Goal: Communication & Community: Answer question/provide support

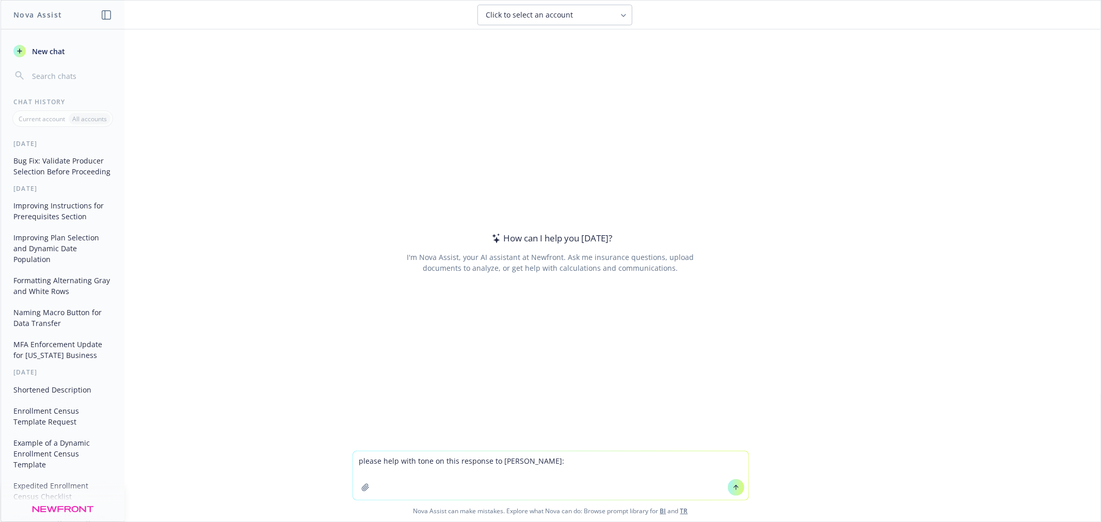
type textarea "please help with tone on this response to beth: Hi Beth - If possible, can we g…"
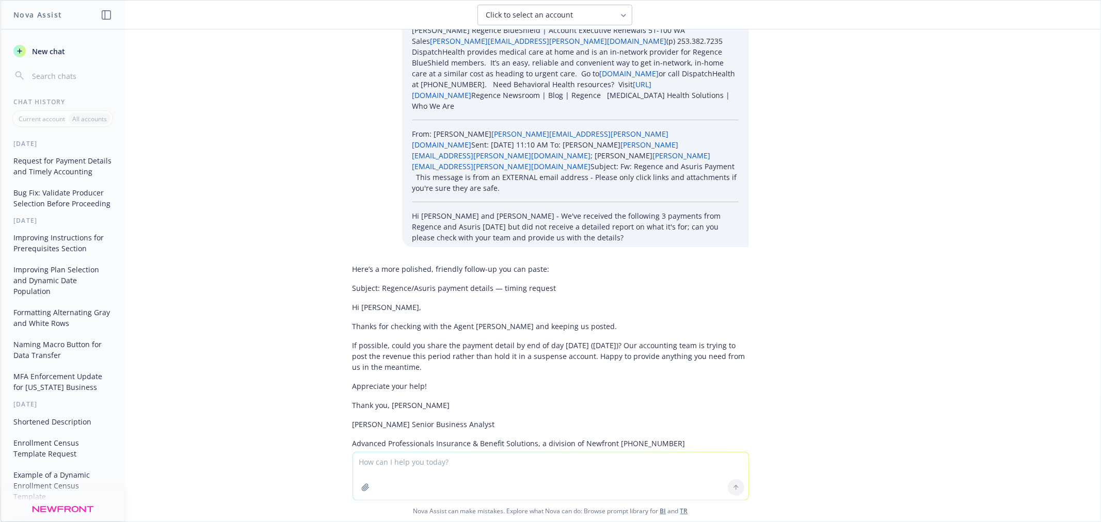
scroll to position [208, 0]
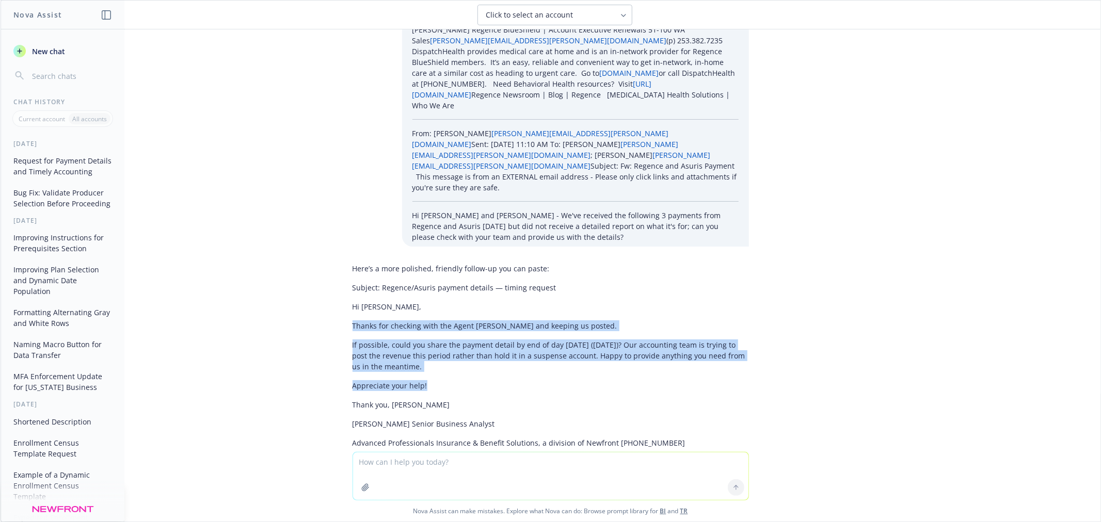
drag, startPoint x: 415, startPoint y: 340, endPoint x: 342, endPoint y: 276, distance: 97.3
click at [344, 276] on div "Here’s a more polished, friendly follow-up you can paste: Subject: Regence/Asur…" at bounding box center [550, 365] width 413 height 212
copy div "Thanks for checking with the Agent Desk and keeping us posted. If possible, cou…"
drag, startPoint x: 375, startPoint y: 311, endPoint x: 386, endPoint y: 317, distance: 12.3
click at [386, 340] on p "If possible, could you share the payment detail by end of day tomorrow (Tuesday…" at bounding box center [550, 356] width 396 height 33
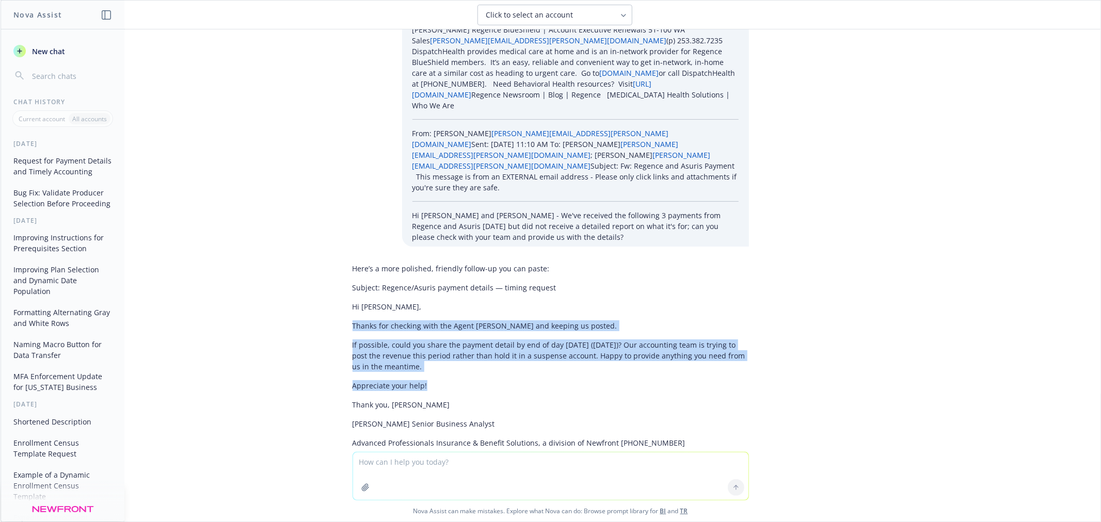
copy div "Thanks for checking with the Agent Desk and keeping us posted. If possible, cou…"
click at [390, 340] on p "If possible, could you share the payment detail by end of day tomorrow (Tuesday…" at bounding box center [550, 356] width 396 height 33
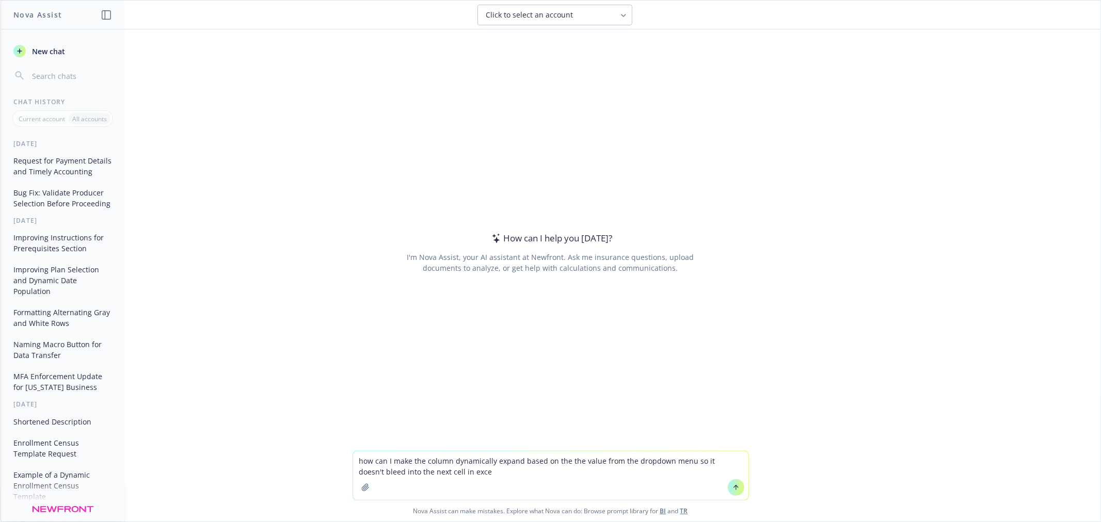
type textarea "how can I make the column dynamically expand based on the the value from the dr…"
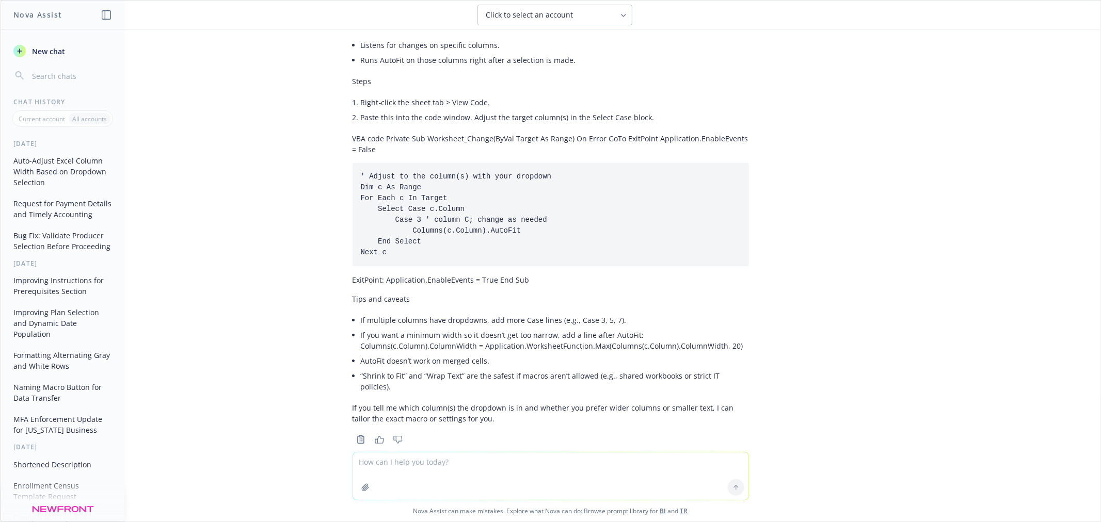
scroll to position [253, 0]
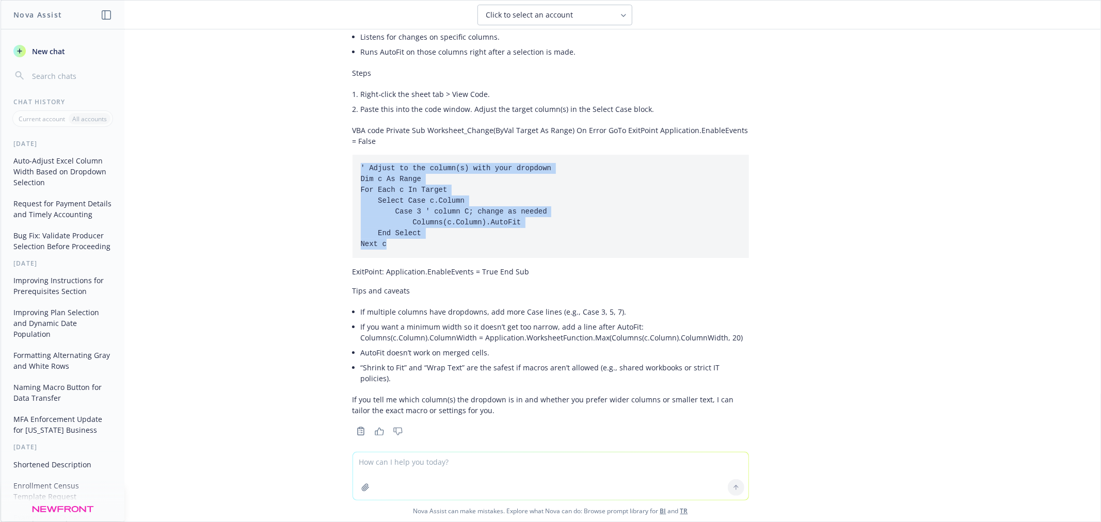
drag, startPoint x: 403, startPoint y: 246, endPoint x: 336, endPoint y: 166, distance: 104.8
click at [344, 166] on div "You’ve got a few good options—pick the one that fits your workflow. No-code opt…" at bounding box center [550, 133] width 413 height 612
copy code "' Adjust to the column(s) with your dropdown Dim c As Range For Each c In Targe…"
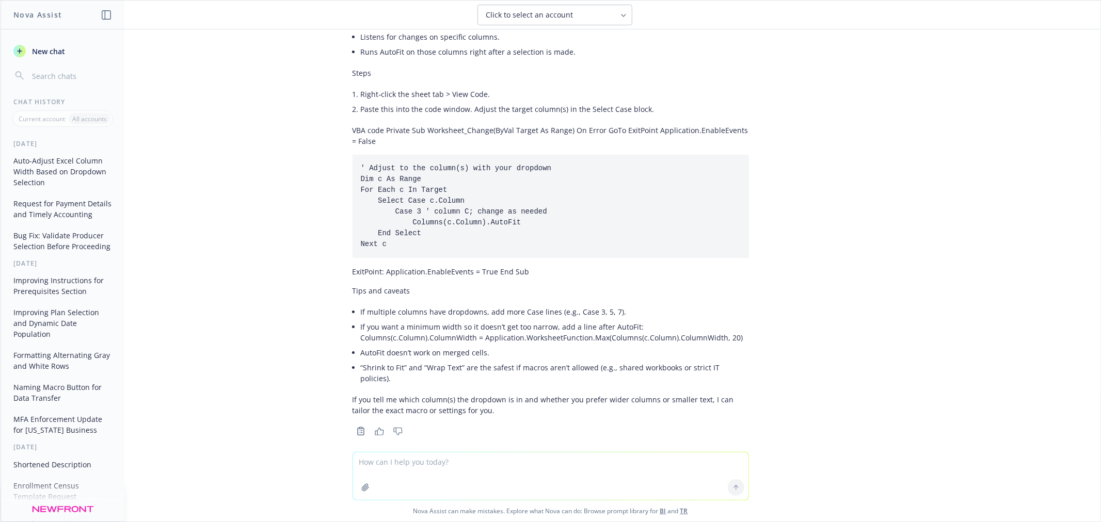
click at [423, 276] on p "ExitPoint: Application.EnableEvents = True End Sub" at bounding box center [550, 271] width 396 height 11
click at [369, 461] on textarea at bounding box center [550, 476] width 395 height 47
type textarea "it's column B to column AU"
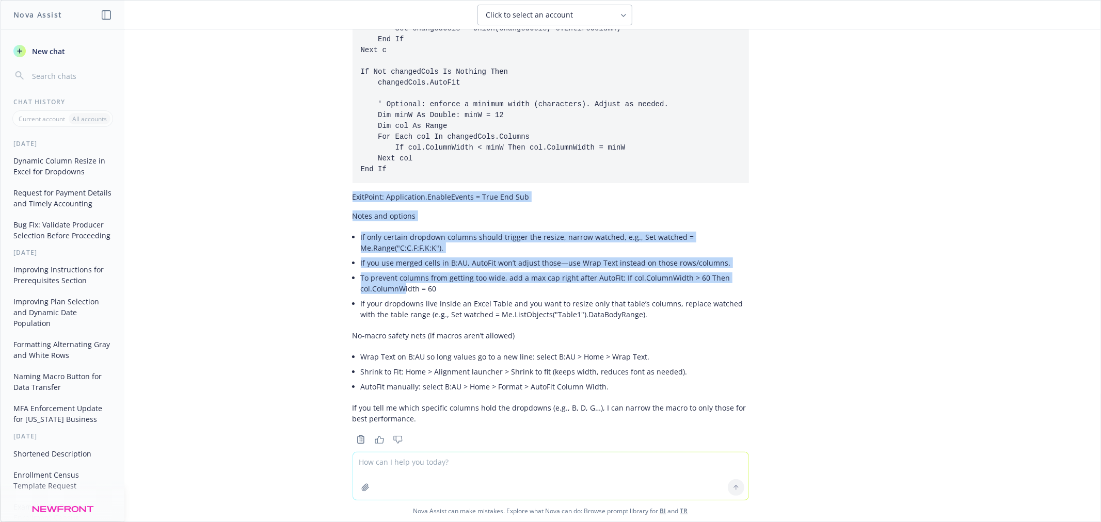
scroll to position [1041, 0]
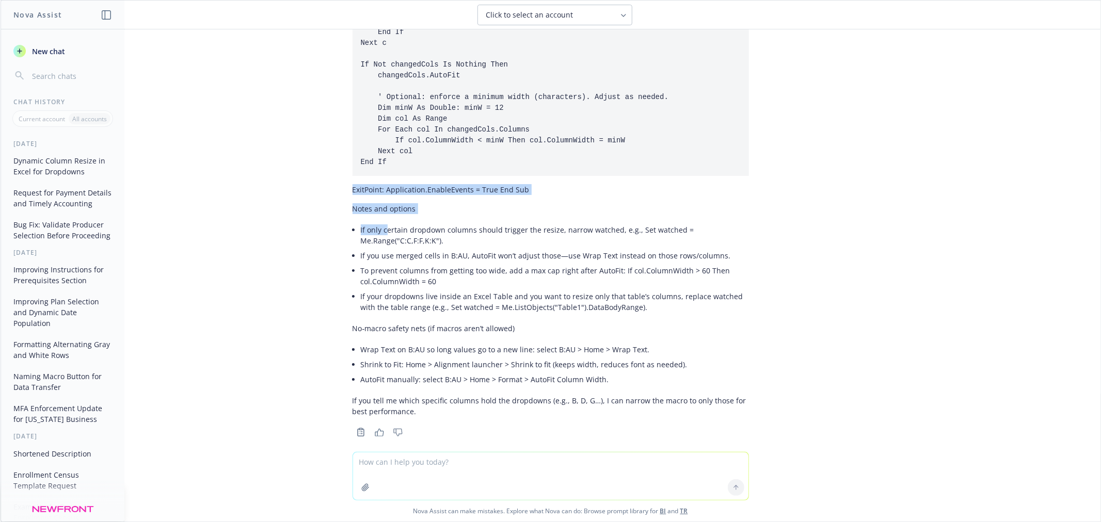
click at [379, 211] on div "Great—here’s a drop‑in macro that will auto‑fit any column from B through AU wh…" at bounding box center [550, 58] width 396 height 726
click at [454, 157] on pre "Dim watched As Range, changedCols As Range, c As Range Set watched = Me.Range("…" at bounding box center [550, 32] width 396 height 287
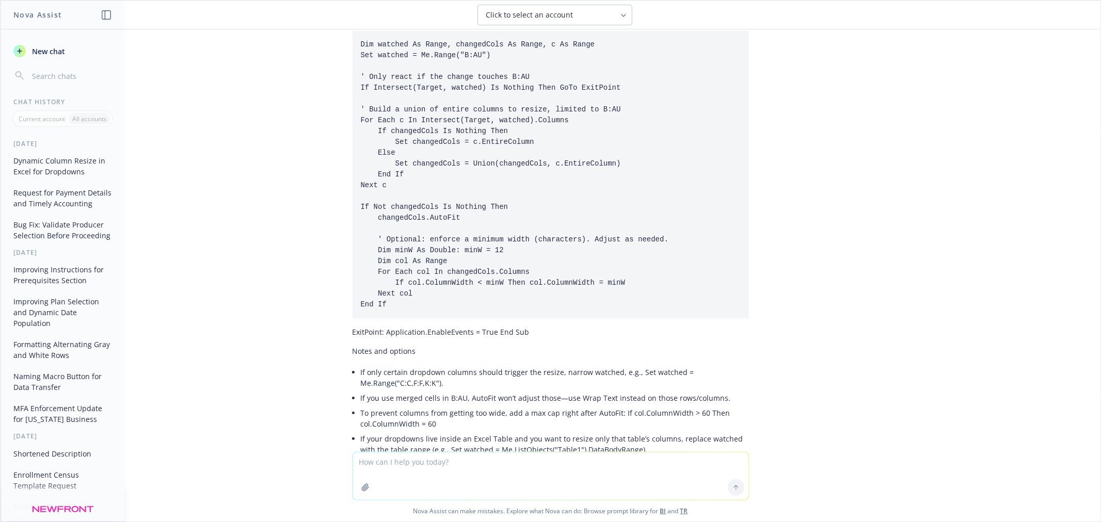
scroll to position [870, 0]
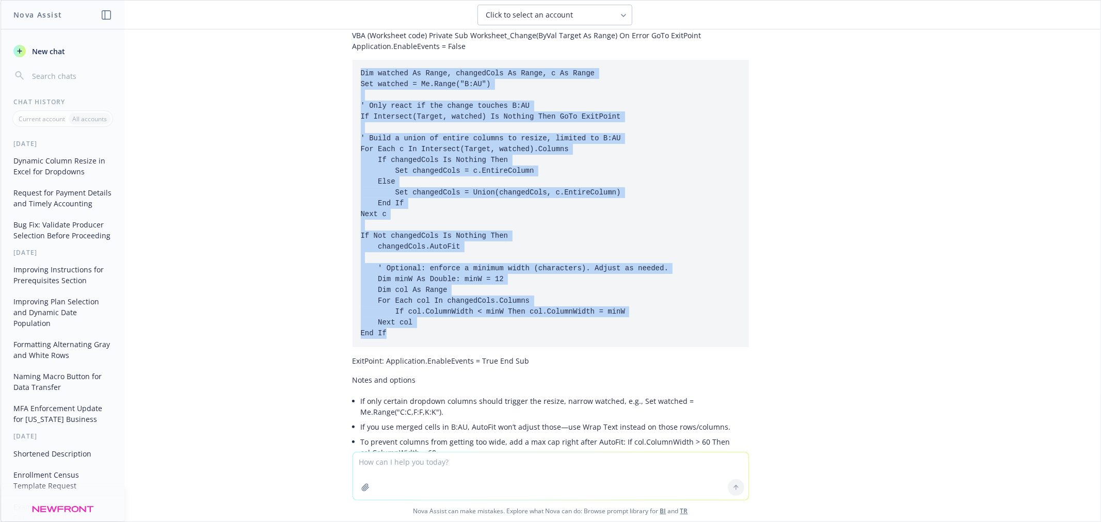
drag, startPoint x: 411, startPoint y: 321, endPoint x: 335, endPoint y: 65, distance: 267.3
click at [344, 65] on div "Great—here’s a drop‑in macro that will auto‑fit any column from B through AU wh…" at bounding box center [550, 238] width 413 height 745
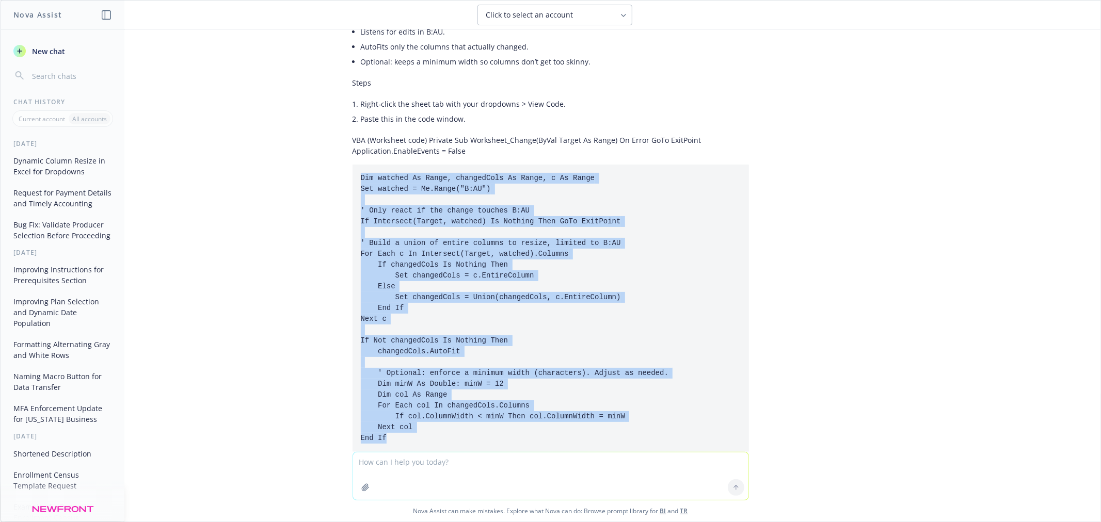
scroll to position [755, 0]
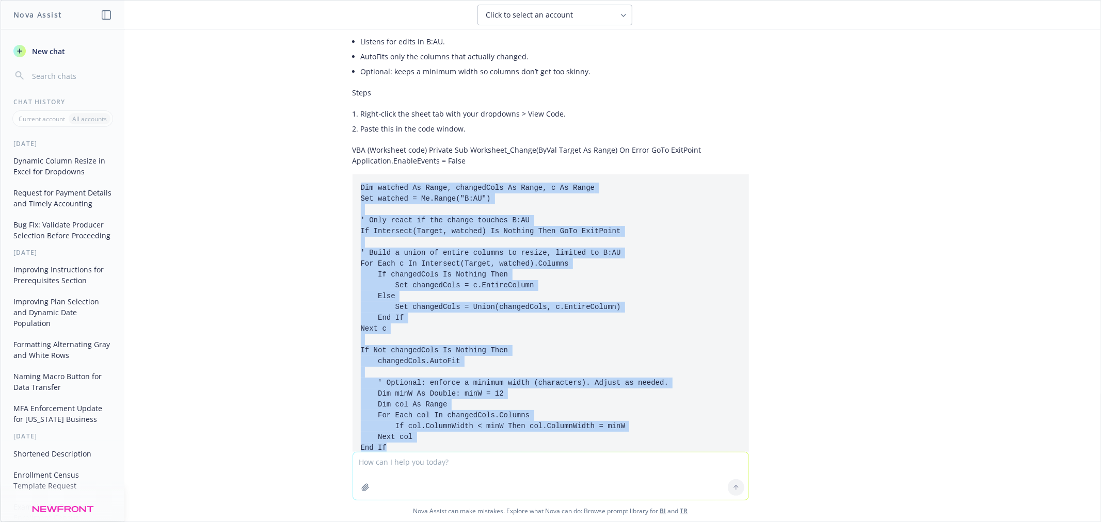
copy code "Dim watched As Range, changedCols As Range, c As Range Set watched = Me.Range("…"
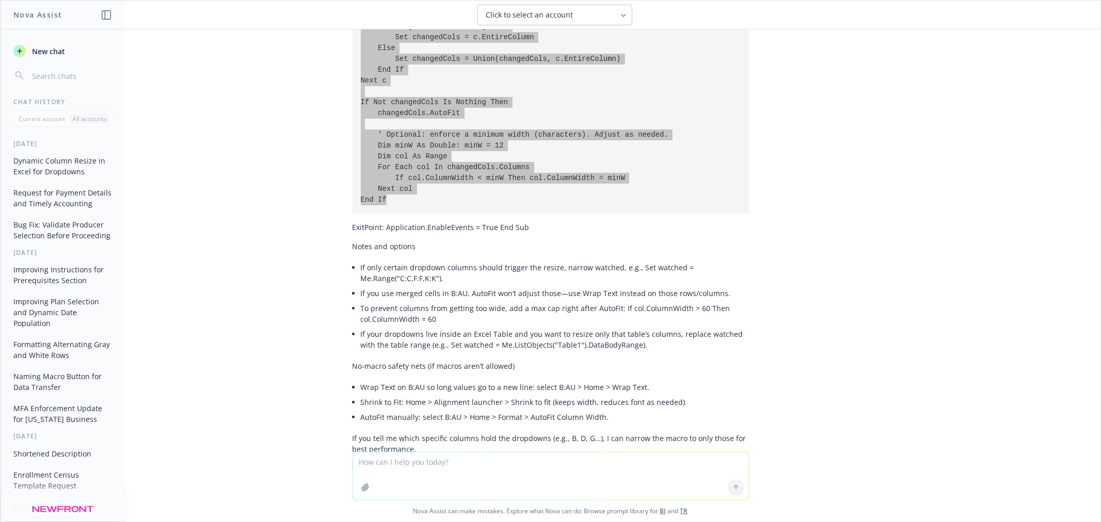
scroll to position [1041, 0]
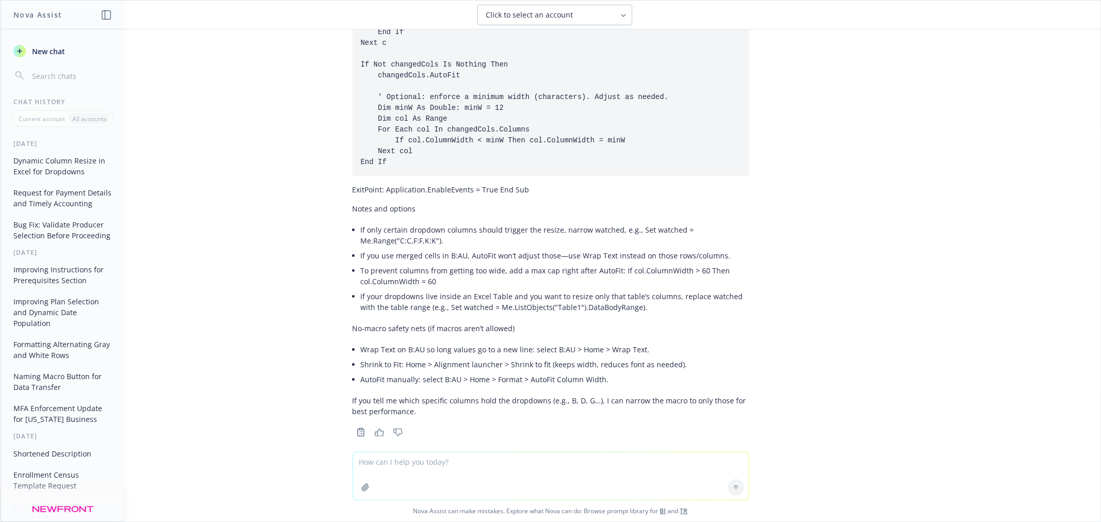
drag, startPoint x: 437, startPoint y: 472, endPoint x: 440, endPoint y: 467, distance: 6.5
click at [437, 472] on textarea at bounding box center [550, 476] width 395 height 47
type textarea "h"
type textarea "w"
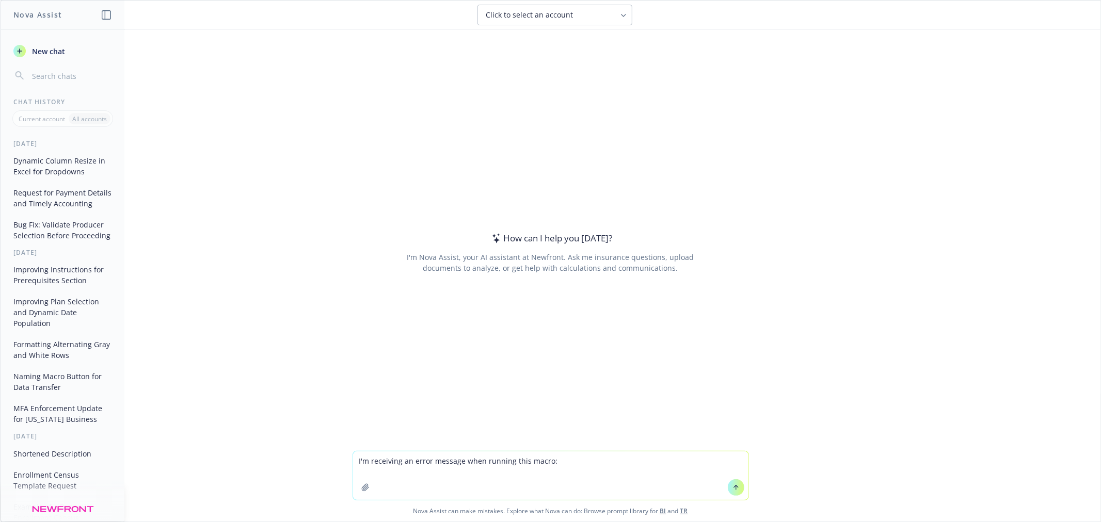
type textarea "I'm receiving an error message when running this macro: Sub PCRunEnrollmentTask…"
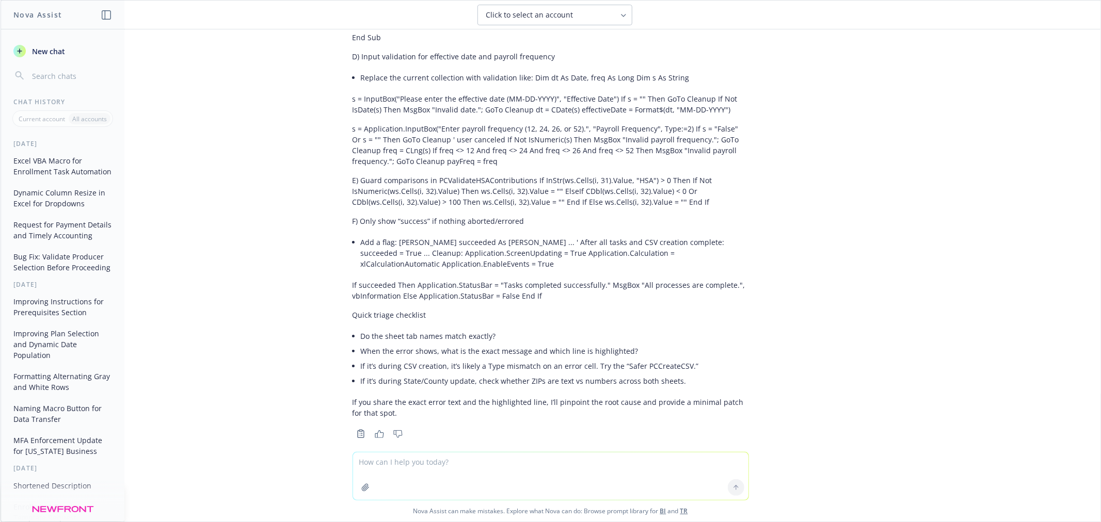
scroll to position [8333, 0]
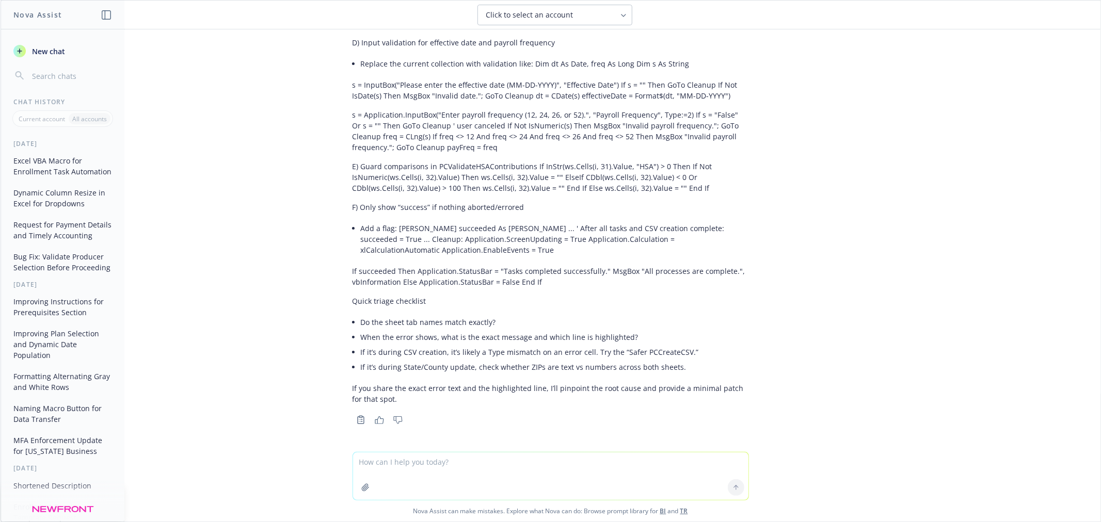
click at [444, 468] on textarea at bounding box center [550, 476] width 395 height 47
type textarea "w"
type textarea "It's when I protect the sheet that the error occurs, when I unprotect it, it's …"
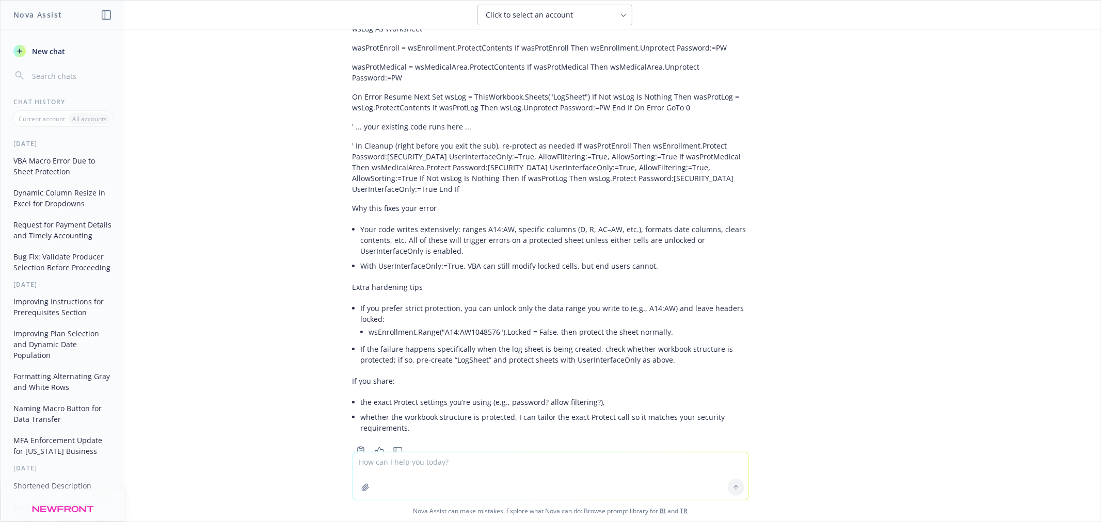
scroll to position [9146, 0]
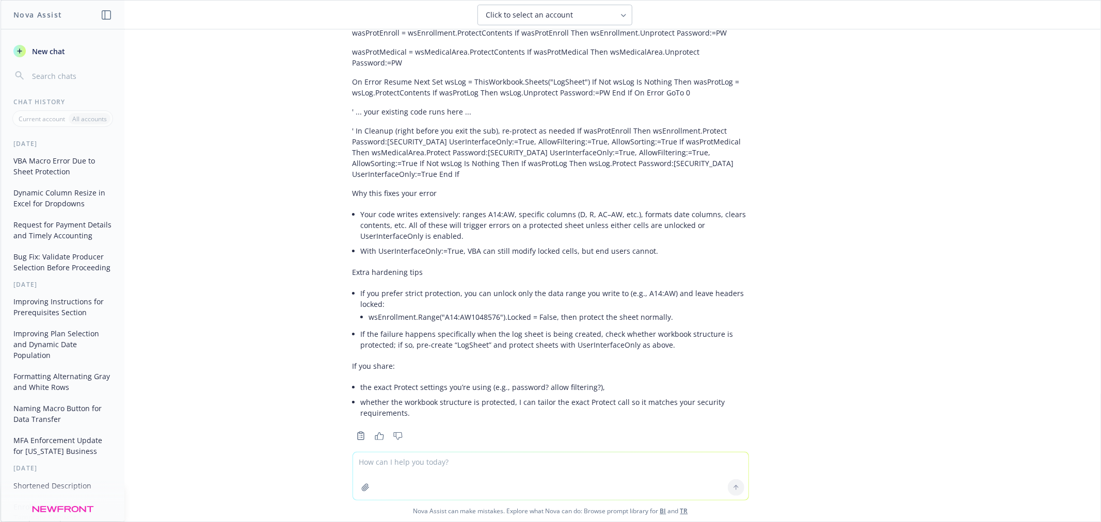
click at [419, 475] on textarea at bounding box center [550, 476] width 395 height 47
paste textarea
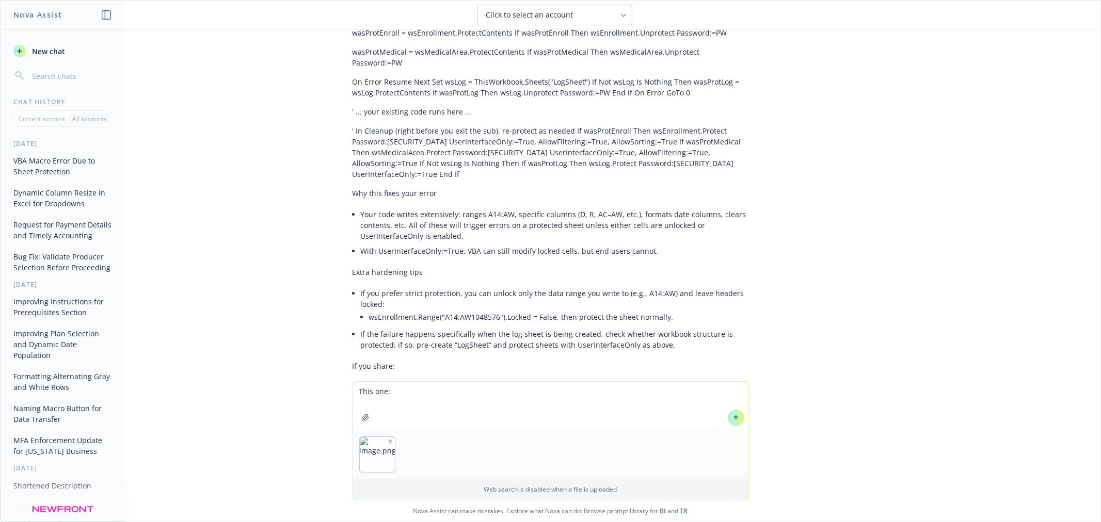
type textarea "This one:"
click at [731, 424] on button at bounding box center [736, 418] width 17 height 17
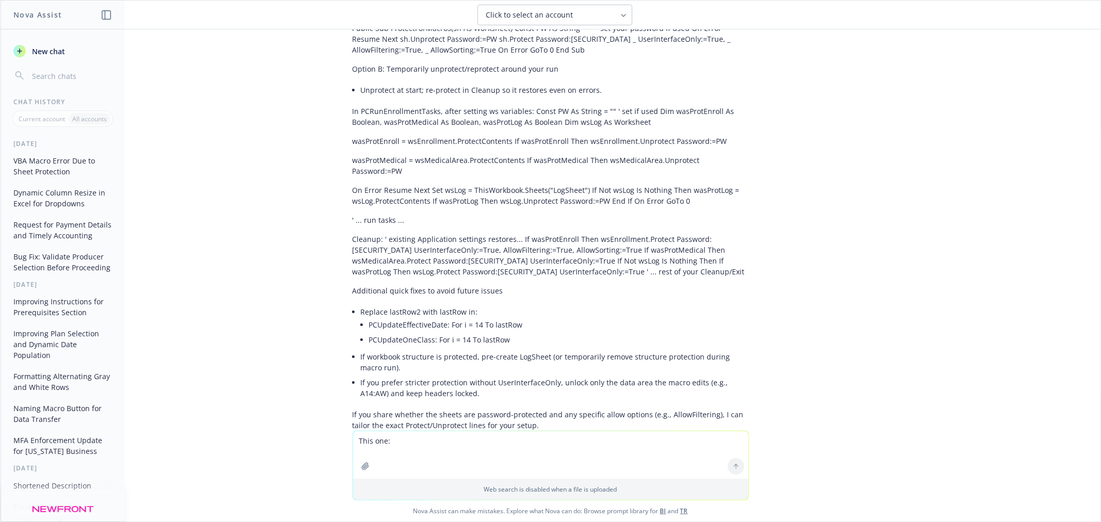
scroll to position [9940, 0]
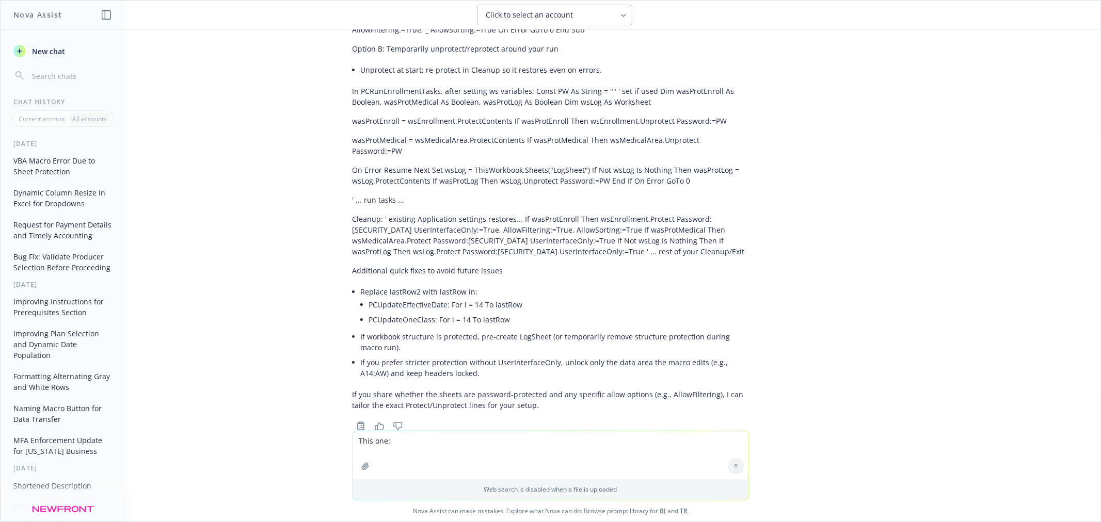
click at [547, 461] on textarea "This one:" at bounding box center [550, 454] width 395 height 47
type textarea "it's protected but no password"
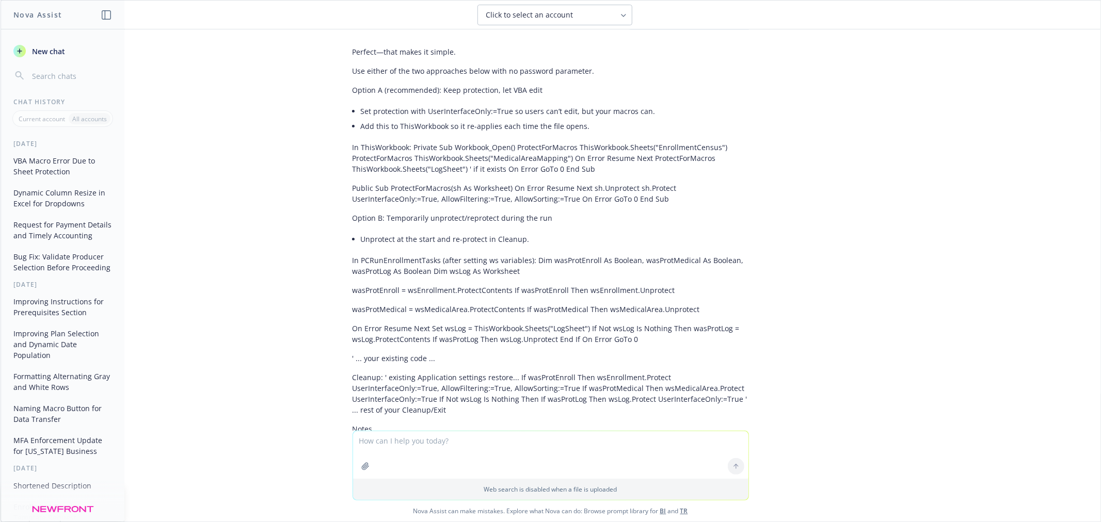
scroll to position [10318, 0]
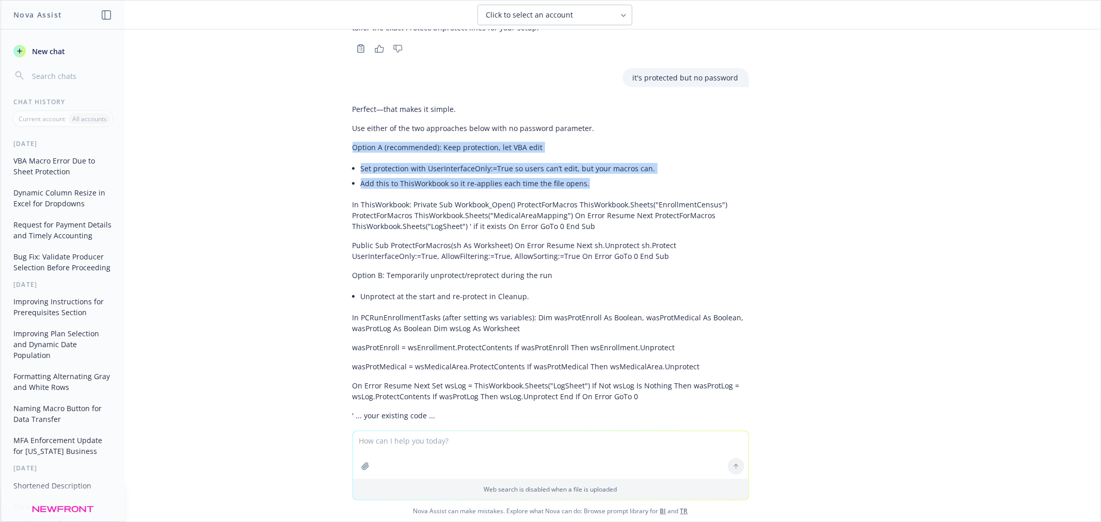
drag, startPoint x: 584, startPoint y: 158, endPoint x: 341, endPoint y: 115, distance: 246.5
click at [344, 115] on div "Perfect—that makes it simple. Use either of the two approaches below with no pa…" at bounding box center [550, 358] width 413 height 517
copy div "Option A (recommended): Keep protection, let VBA edit Set protection with UserI…"
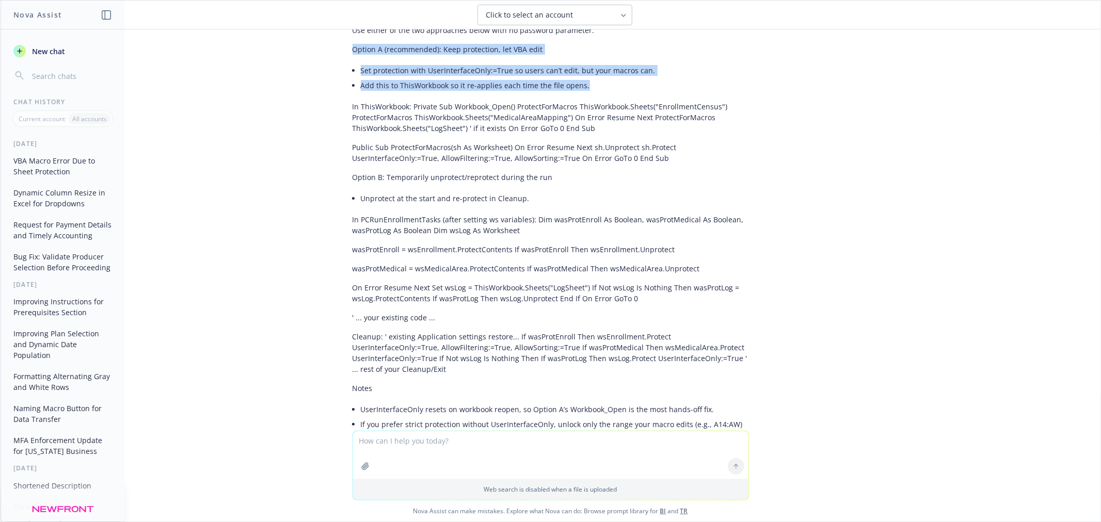
scroll to position [10490, 0]
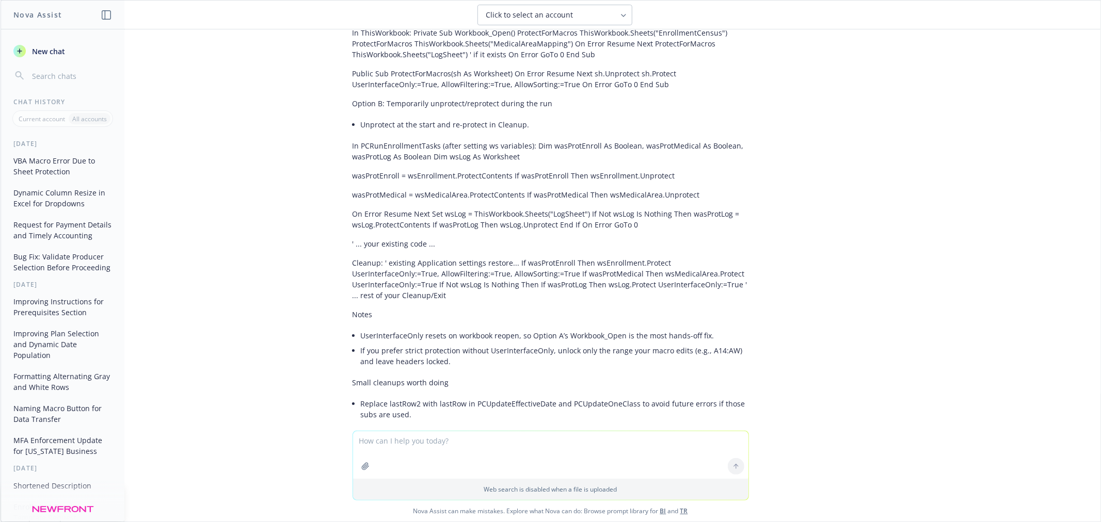
click at [435, 457] on textarea at bounding box center [550, 454] width 395 height 47
paste textarea "Option A (recommended): Keep protection, let VBA edit Set protection with UserI…"
type textarea "how do I do this? Option A (recommended): Keep protection, let VBA edit Set pro…"
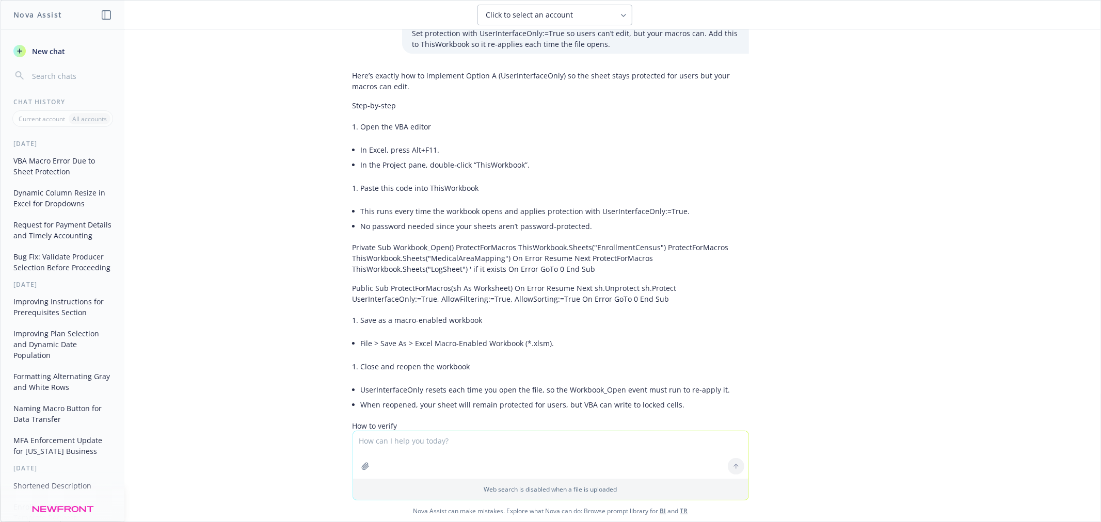
scroll to position [10960, 0]
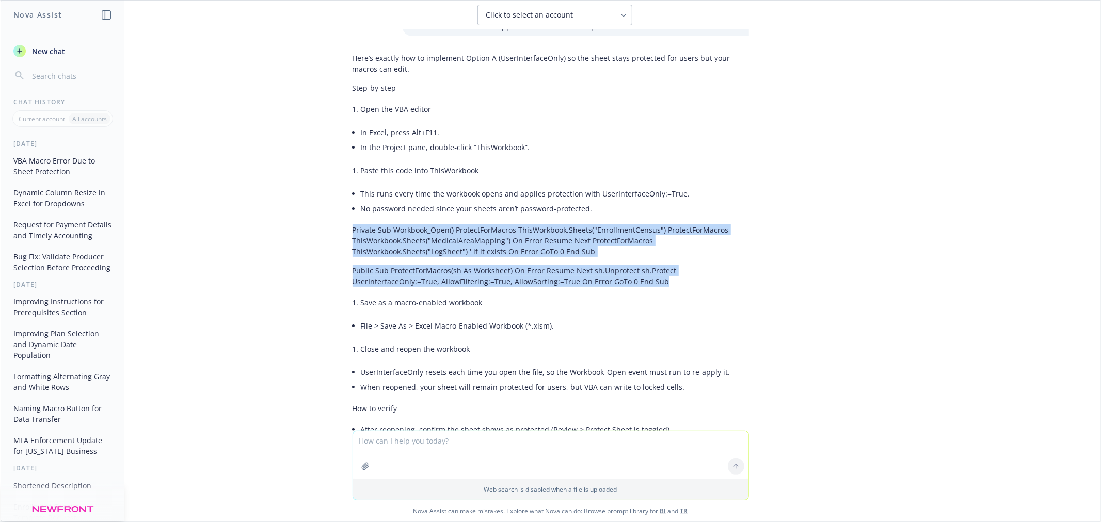
drag, startPoint x: 344, startPoint y: 190, endPoint x: 668, endPoint y: 242, distance: 328.7
click at [668, 242] on div "Here’s exactly how to implement Option A (UserInterfaceOnly) so the sheet stays…" at bounding box center [550, 353] width 396 height 608
copy div "Private Sub Workbook_Open() ProtectForMacros ThisWorkbook.Sheets("EnrollmentCen…"
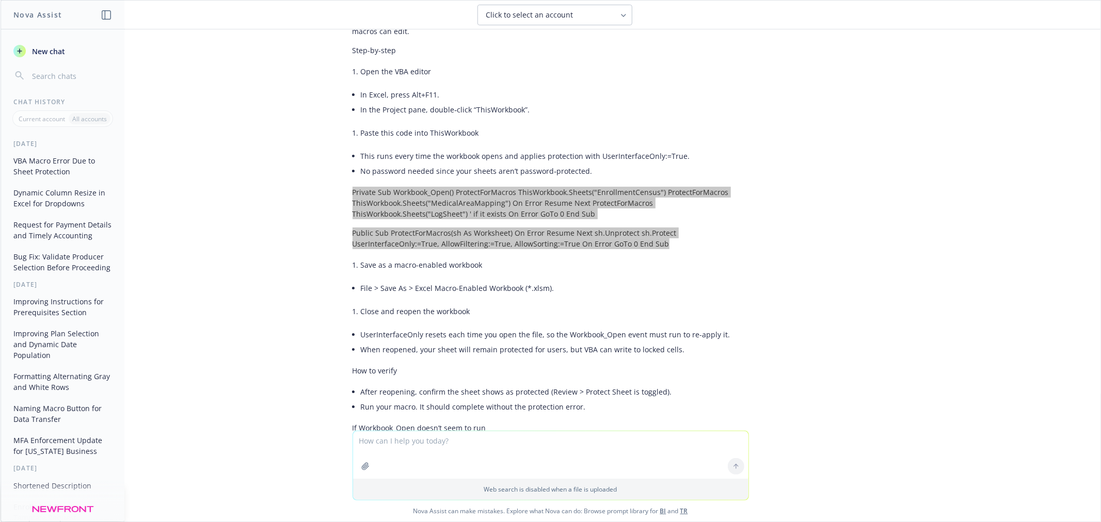
scroll to position [11017, 0]
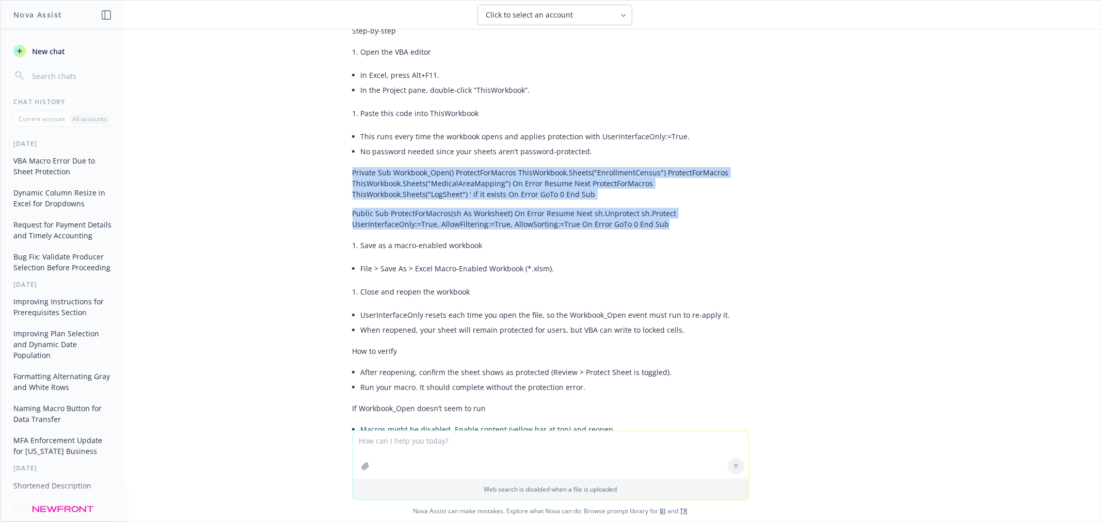
click at [564, 208] on p "Public Sub ProtectForMacros(sh As Worksheet) On Error Resume Next sh.Unprotect …" at bounding box center [550, 219] width 396 height 22
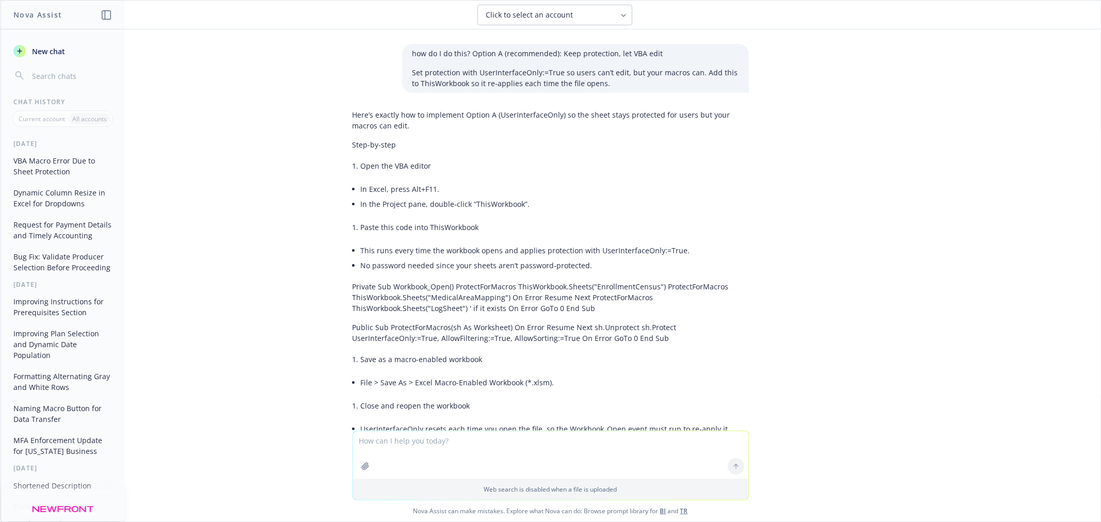
scroll to position [10846, 0]
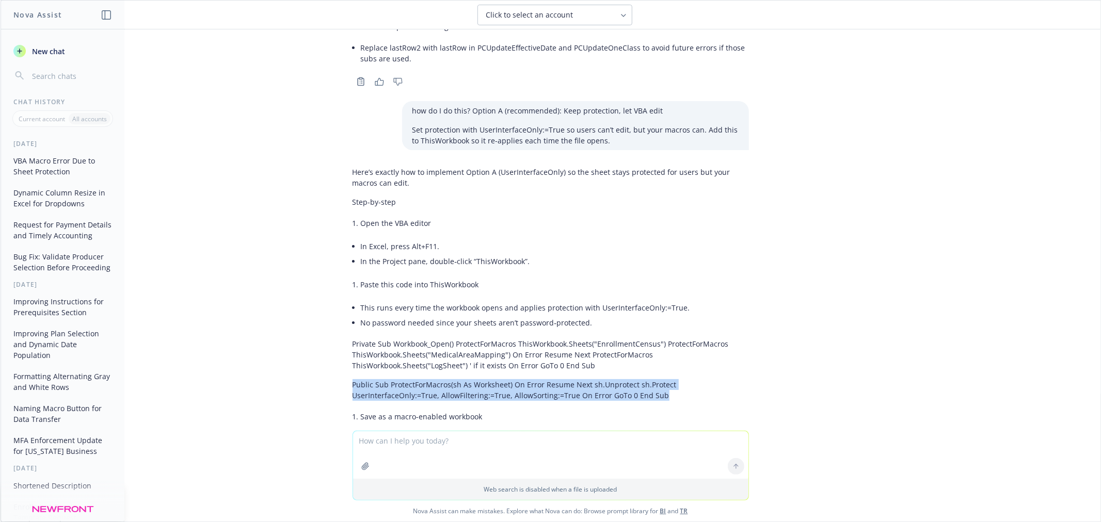
drag, startPoint x: 343, startPoint y: 346, endPoint x: 606, endPoint y: 349, distance: 262.7
click at [653, 379] on p "Public Sub ProtectForMacros(sh As Worksheet) On Error Resume Next sh.Unprotect …" at bounding box center [550, 390] width 396 height 22
copy p "Public Sub ProtectForMacros(sh As Worksheet) On Error Resume Next sh.Unprotect …"
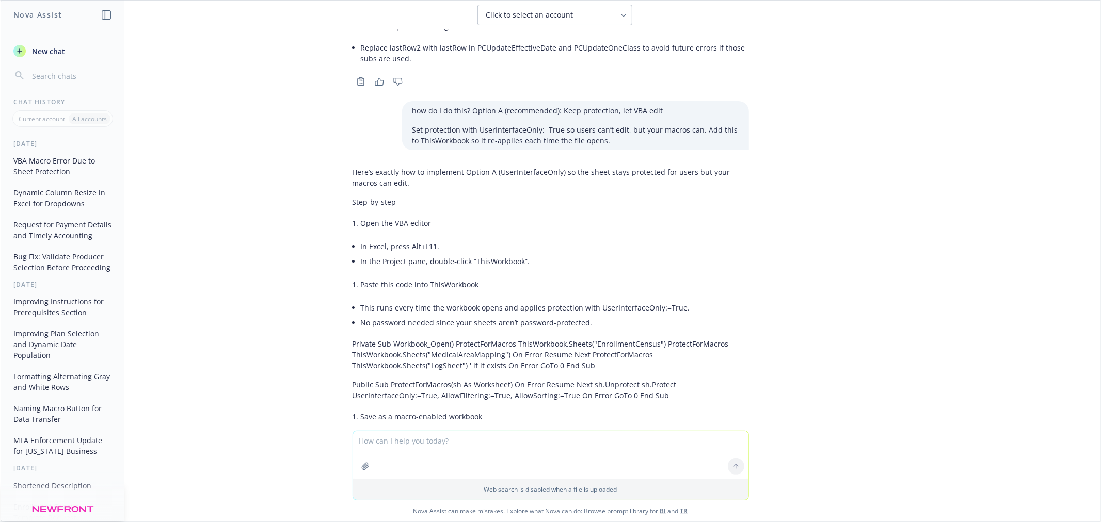
click at [374, 339] on p "Private Sub Workbook_Open() ProtectForMacros ThisWorkbook.Sheets("EnrollmentCen…" at bounding box center [550, 355] width 396 height 33
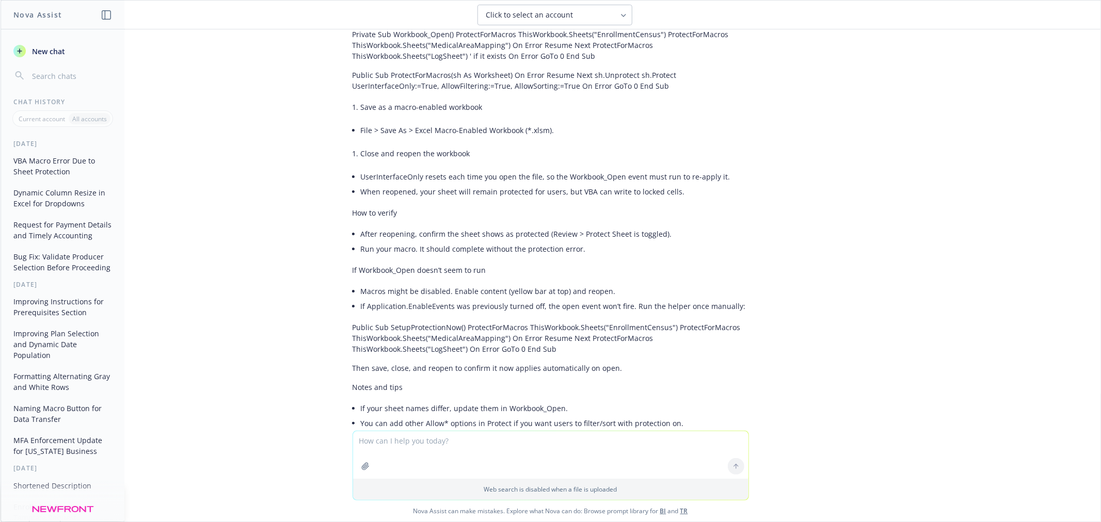
scroll to position [11190, 0]
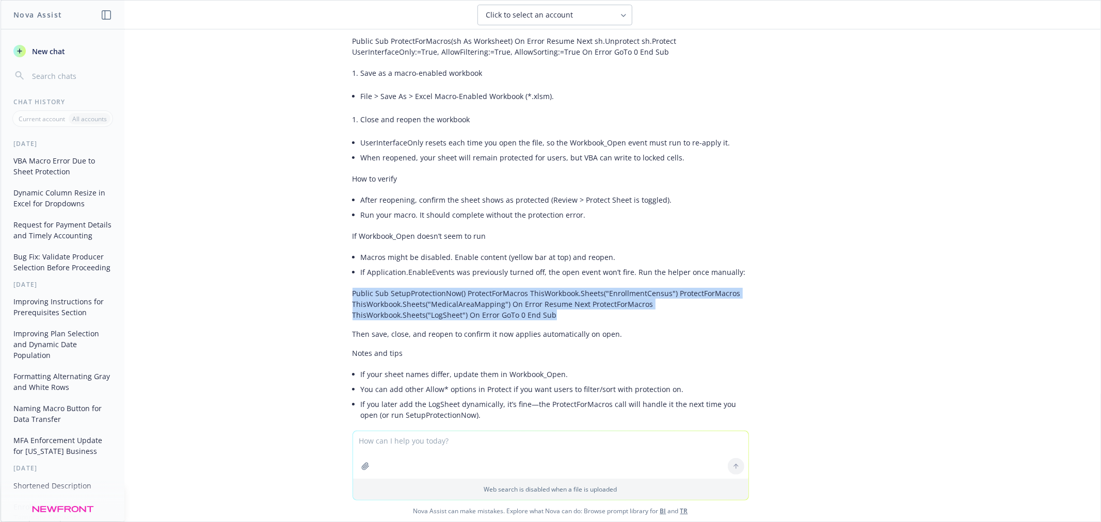
drag, startPoint x: 547, startPoint y: 277, endPoint x: 332, endPoint y: 256, distance: 215.7
click at [332, 256] on div "I'm receiving an error message when running this macro: Sub PCRunEnrollmentTask…" at bounding box center [551, 230] width 1100 height 402
copy p "Public Sub SetupProtectionNow() ProtectForMacros ThisWorkbook.Sheets("Enrollmen…"
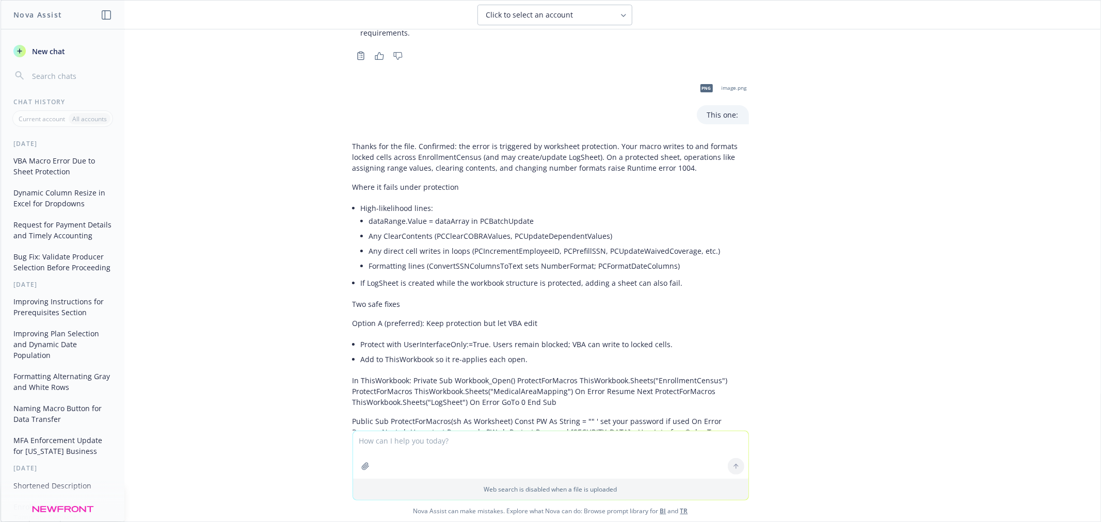
scroll to position [9584, 0]
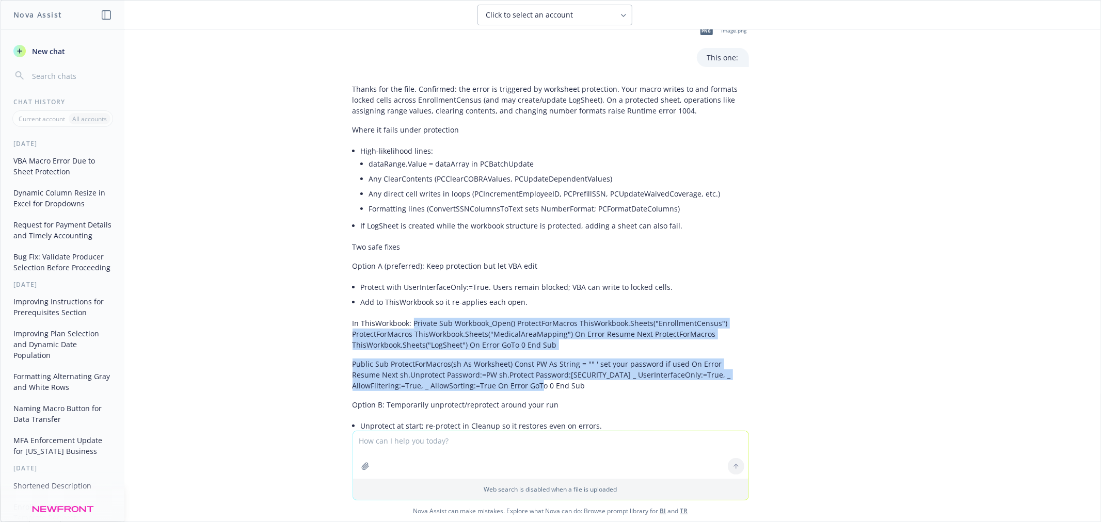
drag, startPoint x: 405, startPoint y: 307, endPoint x: 571, endPoint y: 364, distance: 175.5
click at [574, 365] on div "Thanks for the file. Confirmed: the error is triggered by worksheet protection.…" at bounding box center [550, 425] width 396 height 692
copy div "Private Sub Workbook_Open() ProtectForMacros ThisWorkbook.Sheets("EnrollmentCen…"
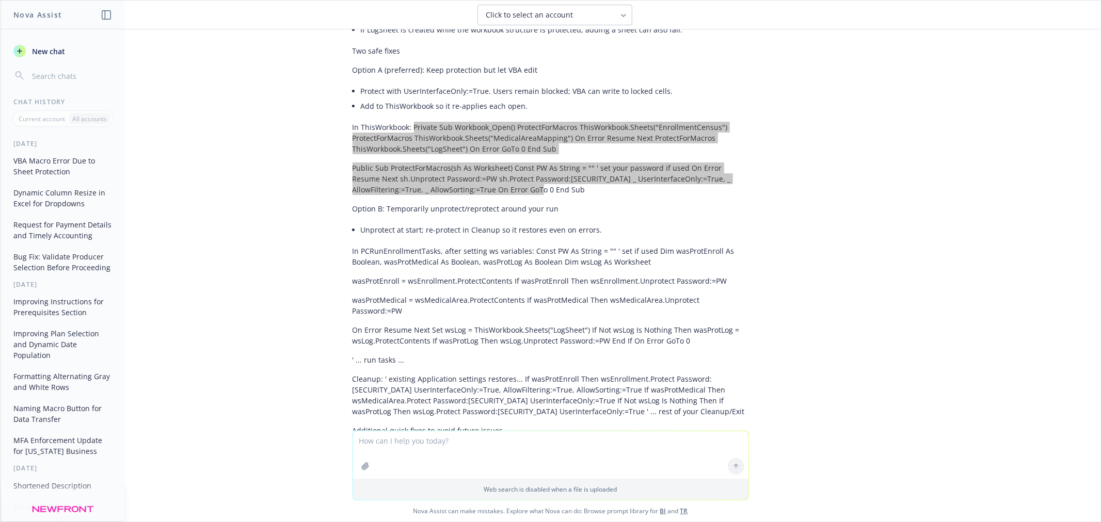
scroll to position [9985, 0]
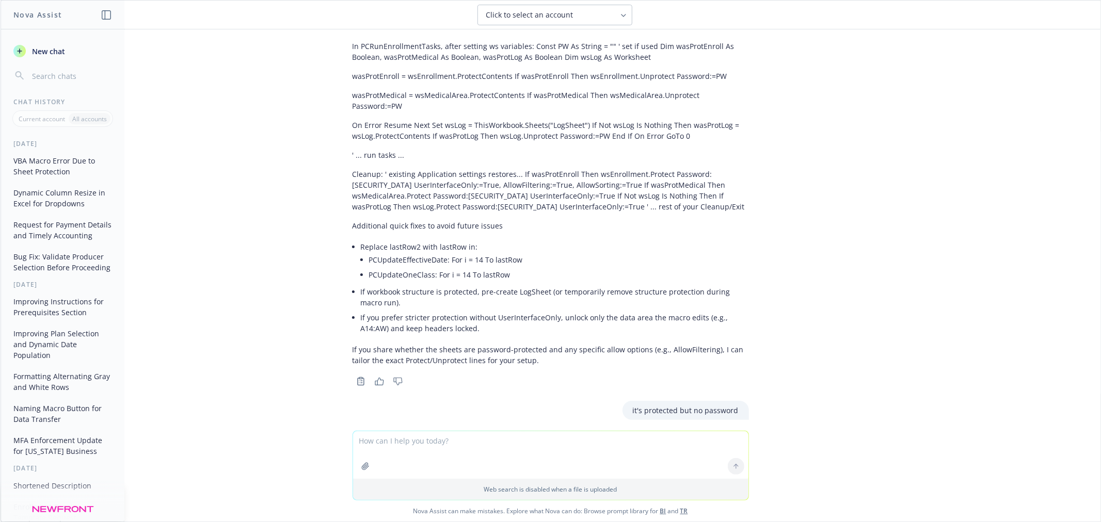
click at [454, 442] on textarea at bounding box center [550, 454] width 395 height 47
paste textarea "Private Sub Workbook_Open() ProtectForMacros ThisWorkbook.Sheets("EnrollmentCen…"
type textarea "what's wrong with this code: Private Sub Workbook_Open() ProtectForMacros ThisW…"
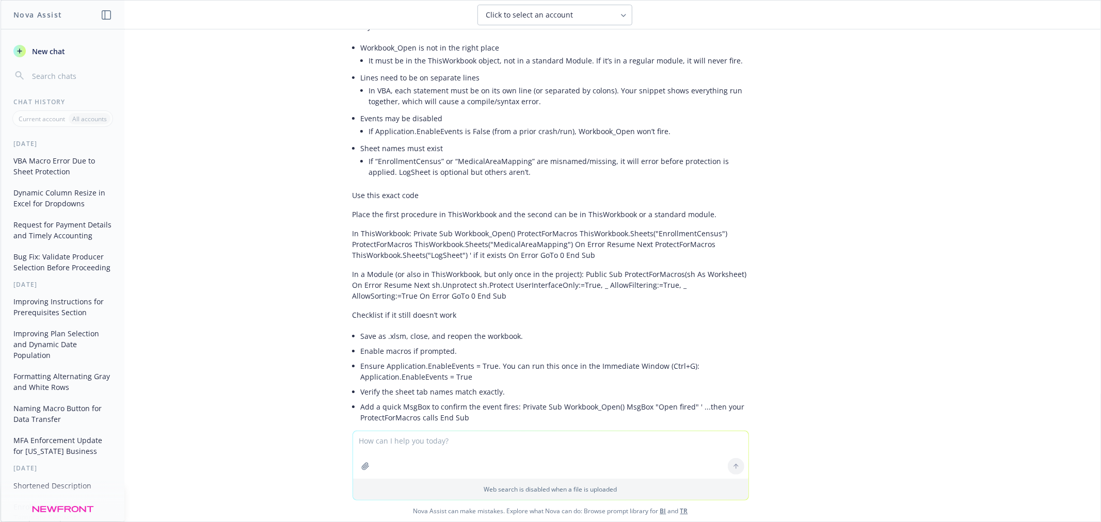
scroll to position [11757, 0]
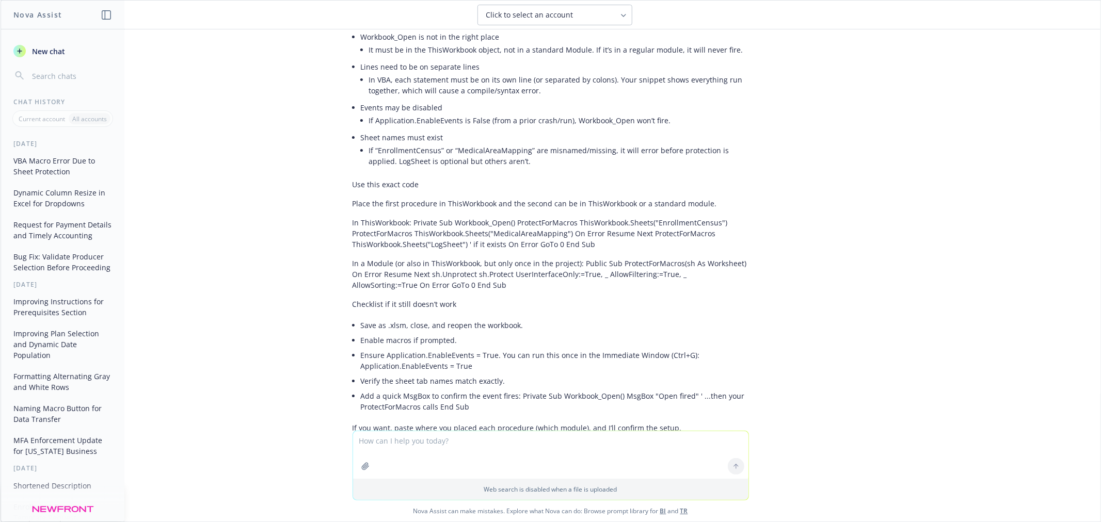
click at [555, 389] on li "Add a quick MsgBox to confirm the event fires: Private Sub Workbook_Open() MsgB…" at bounding box center [555, 402] width 388 height 26
click at [223, 274] on div "I'm receiving an error message when running this macro: Sub PCRunEnrollmentTask…" at bounding box center [551, 230] width 1100 height 402
click at [481, 443] on textarea at bounding box center [550, 454] width 395 height 47
click at [61, 46] on span "New chat" at bounding box center [47, 51] width 35 height 11
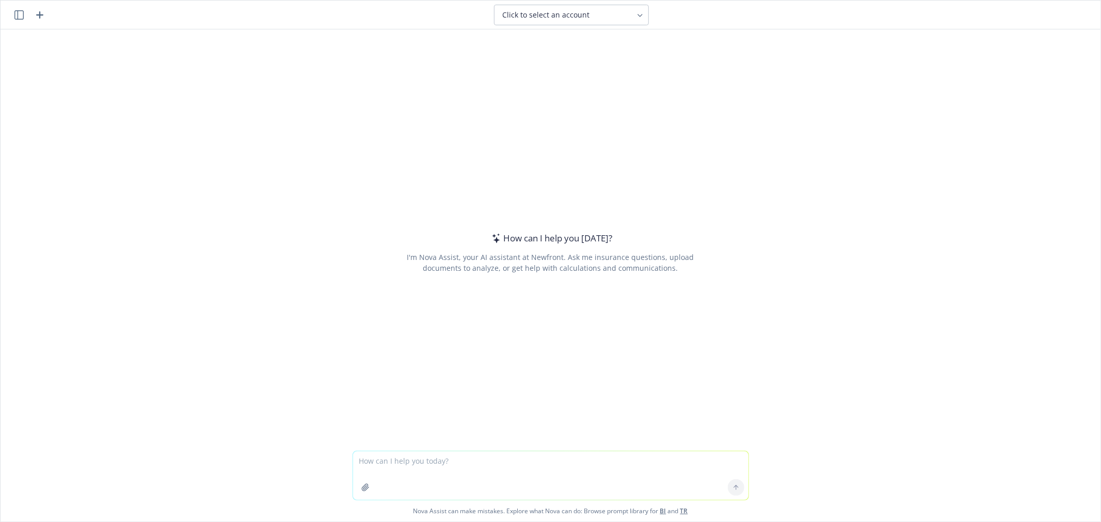
click at [460, 458] on textarea at bounding box center [550, 476] width 395 height 49
type textarea "should we make our enrollment census template read-only for users?"
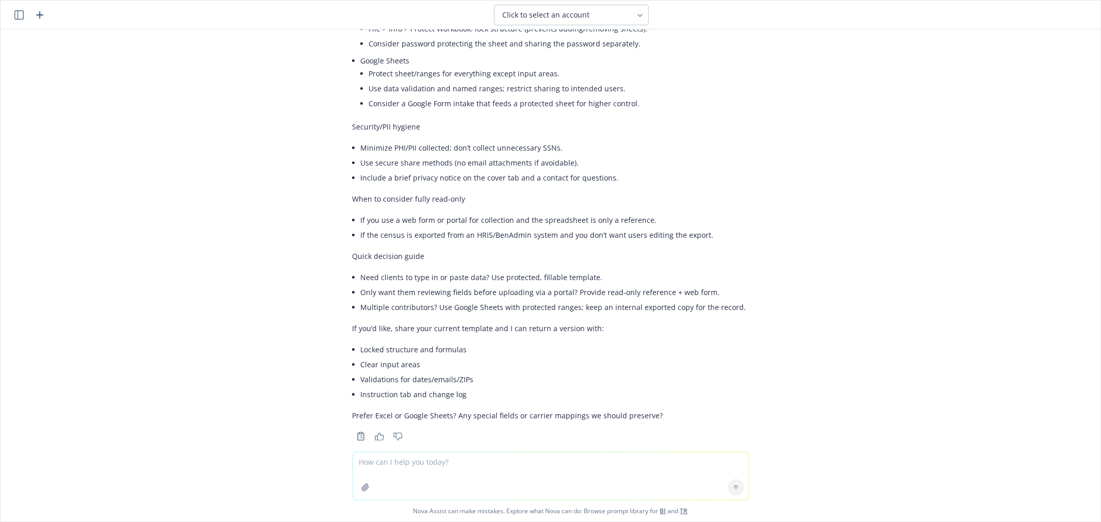
scroll to position [394, 0]
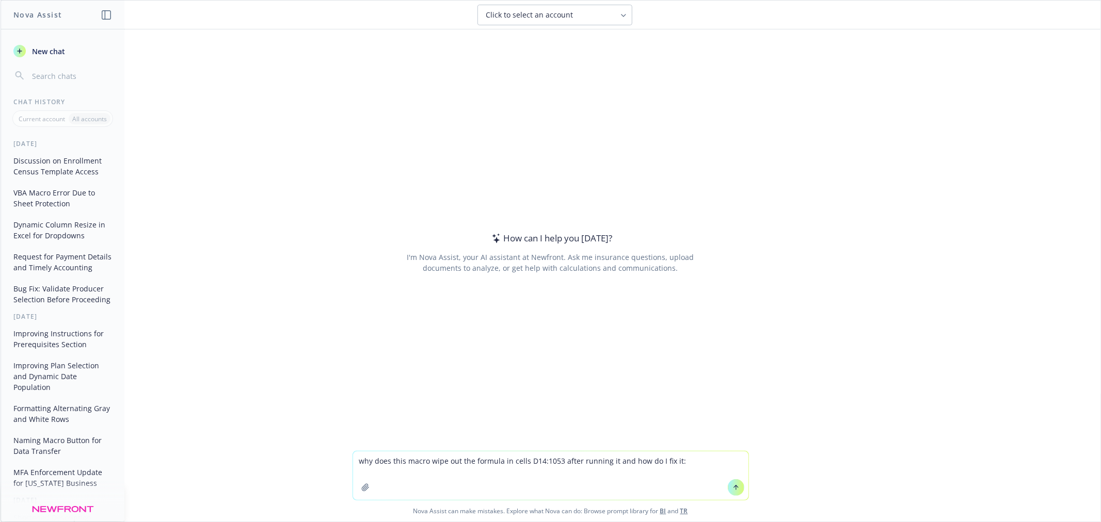
paste textarea "Sub MacRunEnrollmentTasks() On Error GoTo ErrorHandler Application.StatusBar = …"
type textarea "why does this macro wipe out the formula in cells D14:1053 after running it and…"
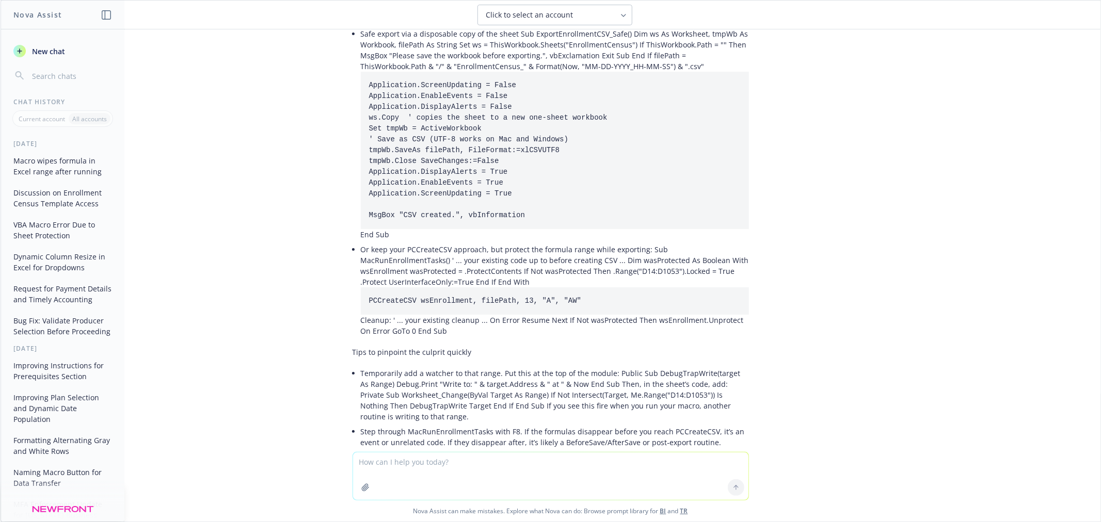
scroll to position [999, 0]
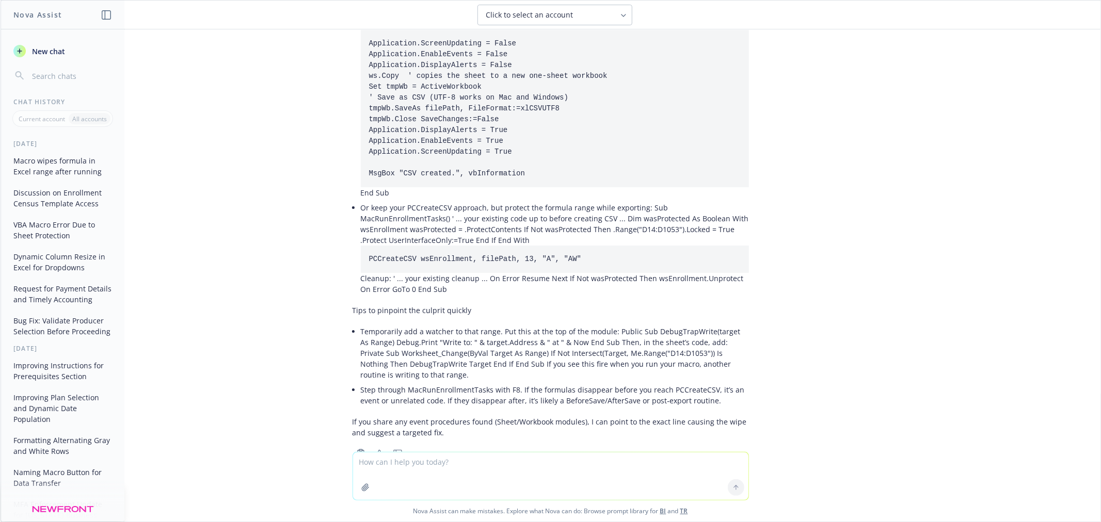
click at [425, 466] on textarea at bounding box center [550, 476] width 395 height 47
type textarea "w"
paste textarea "Sub PCRunEnrollmentTasks() On Error GoTo ErrorHandler Application.StatusBar = "…"
type textarea "how about this one: Sub PCRunEnrollmentTasks() On Error GoTo ErrorHandler Appli…"
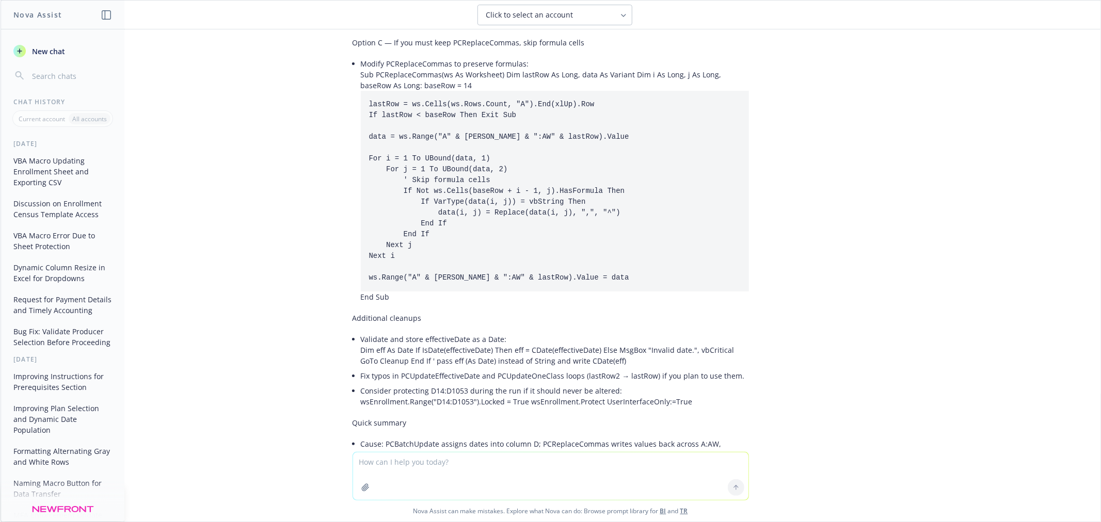
scroll to position [8563, 0]
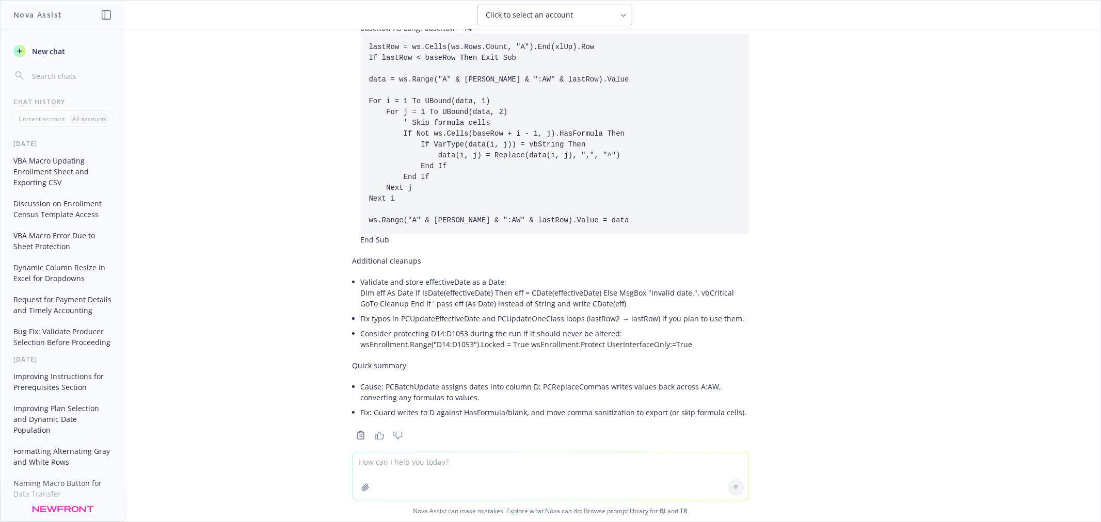
click at [508, 473] on textarea at bounding box center [550, 476] width 395 height 47
type textarea "rewrite the code to include this"
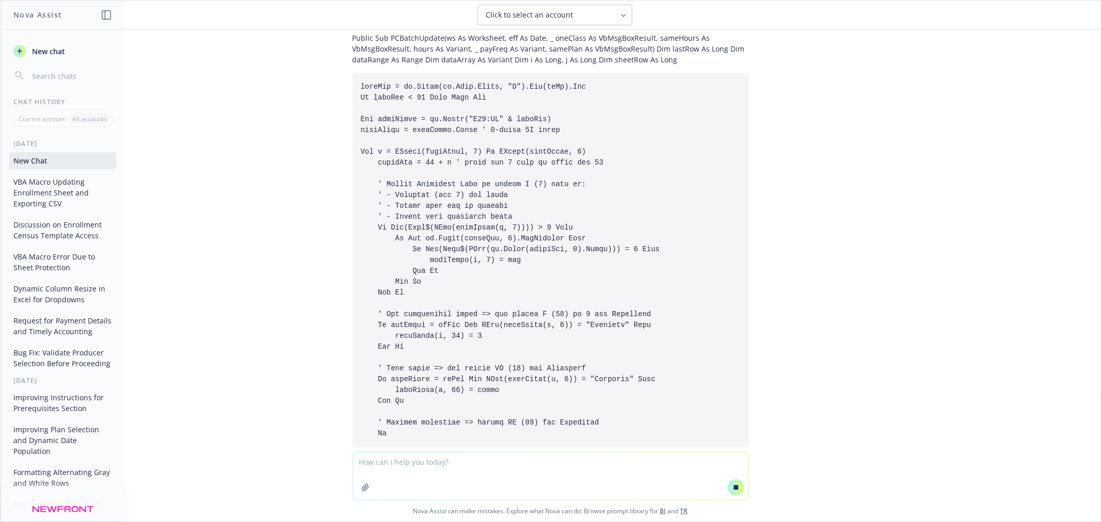
scroll to position [10209, 0]
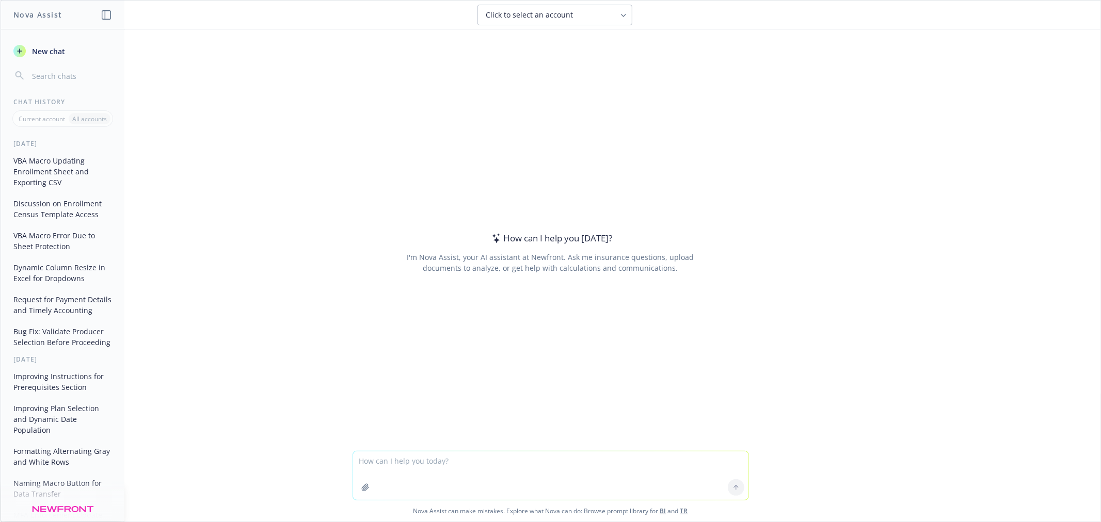
click at [413, 468] on textarea at bounding box center [550, 476] width 395 height 49
type textarea "Fix this macro so that when I run it, the first thing it does and unprotect the…"
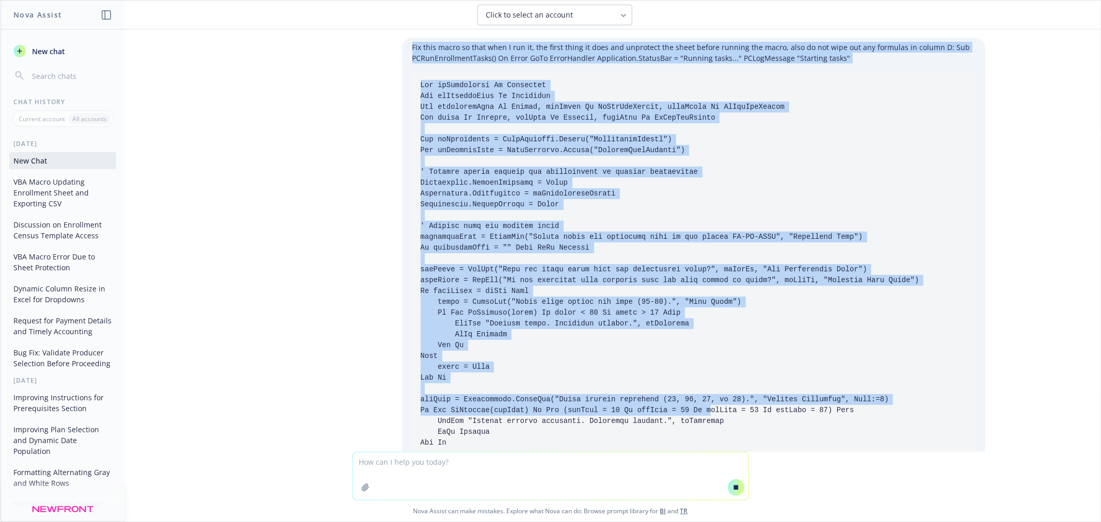
drag, startPoint x: 404, startPoint y: 49, endPoint x: 635, endPoint y: 353, distance: 381.6
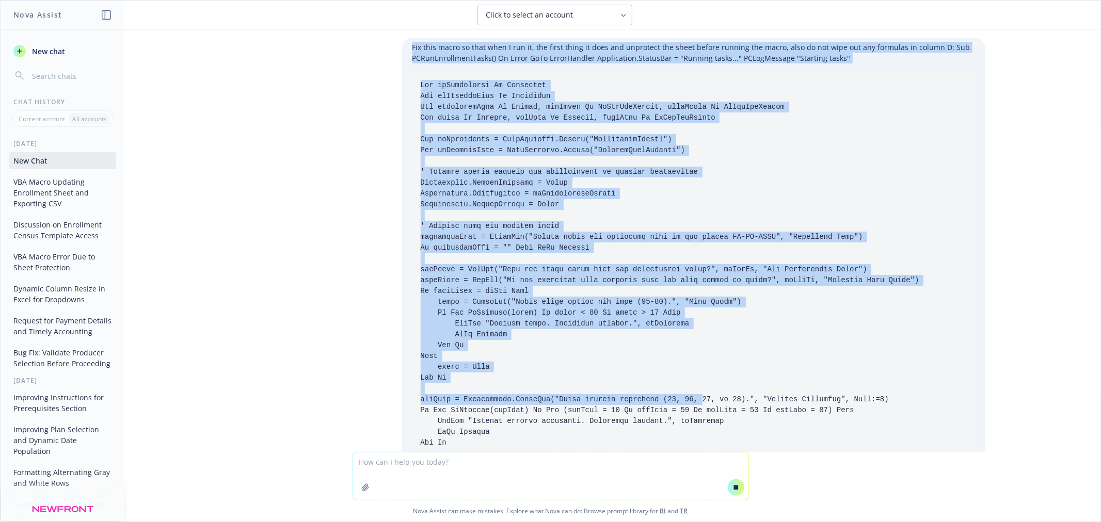
click at [517, 184] on code at bounding box center [690, 356] width 538 height 550
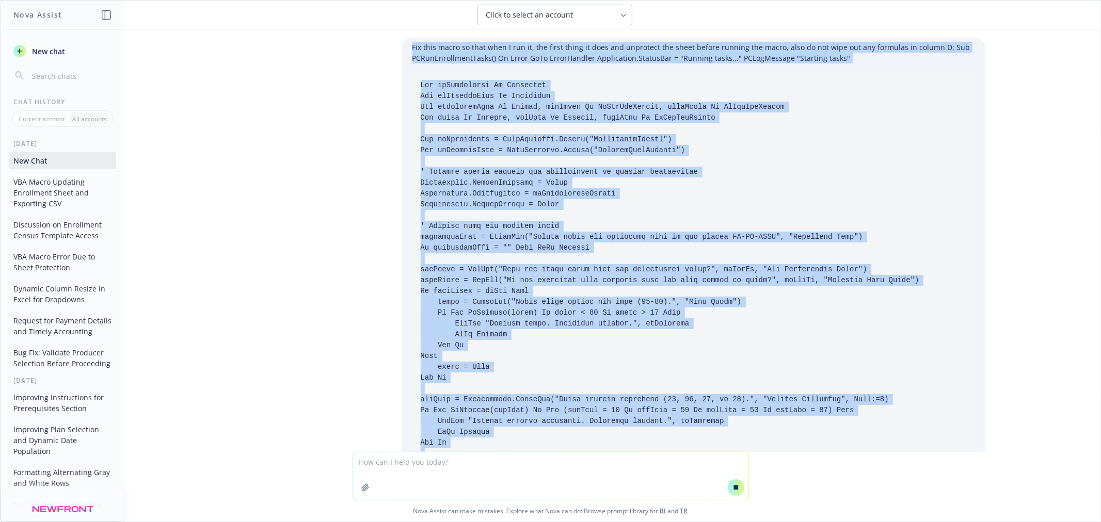
drag, startPoint x: 455, startPoint y: 389, endPoint x: 405, endPoint y: 46, distance: 346.2
copy div "Fix this macro so that when I run it, the first thing it does and unprotect the…"
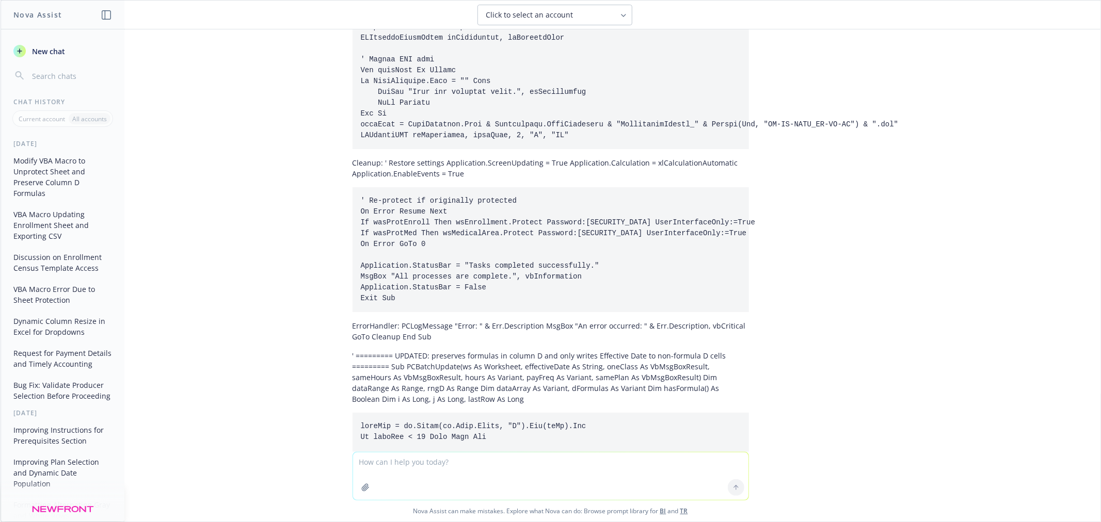
scroll to position [7018, 0]
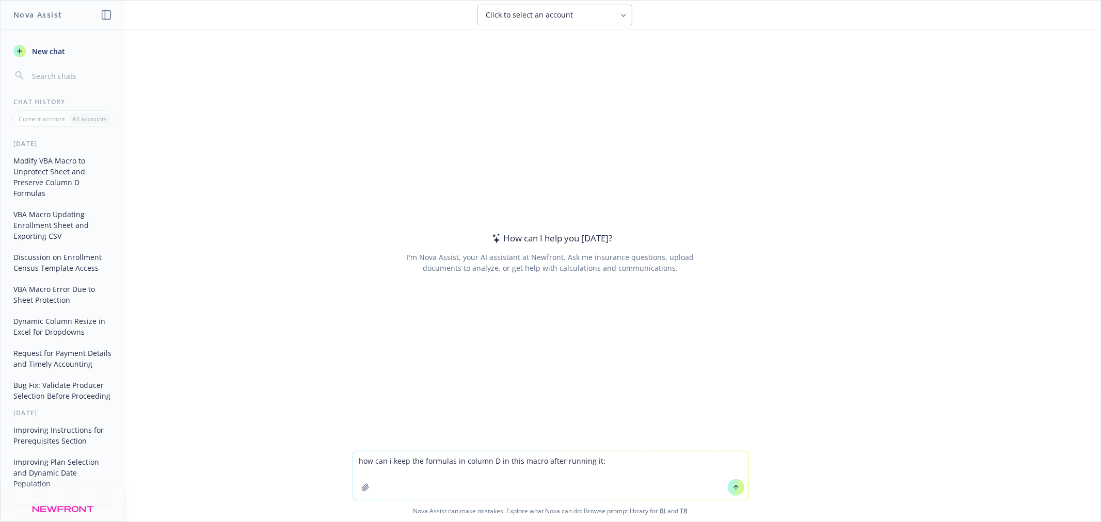
type textarea "how can i keep the formulas in column D in this macro after running it: Sub PCR…"
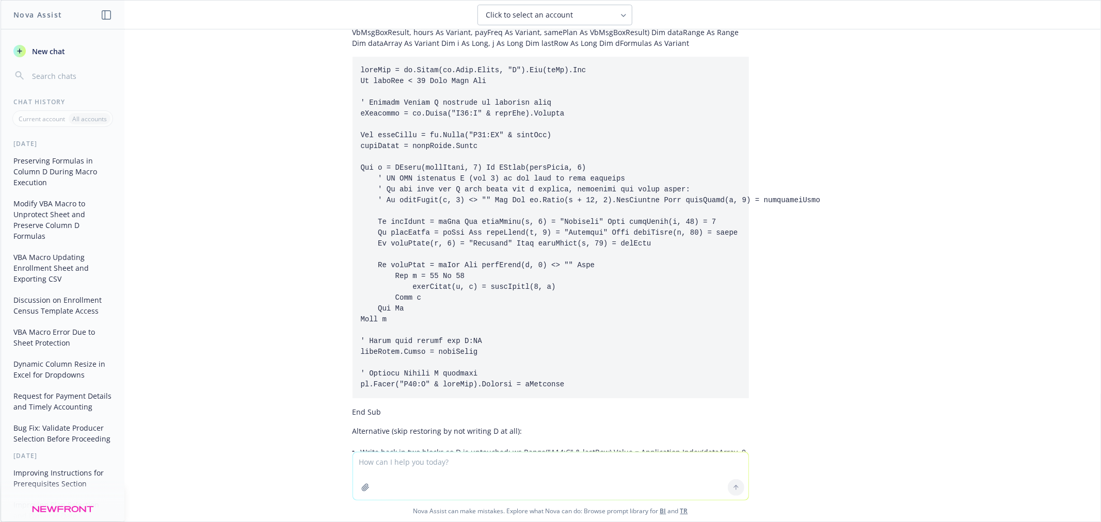
scroll to position [6671, 0]
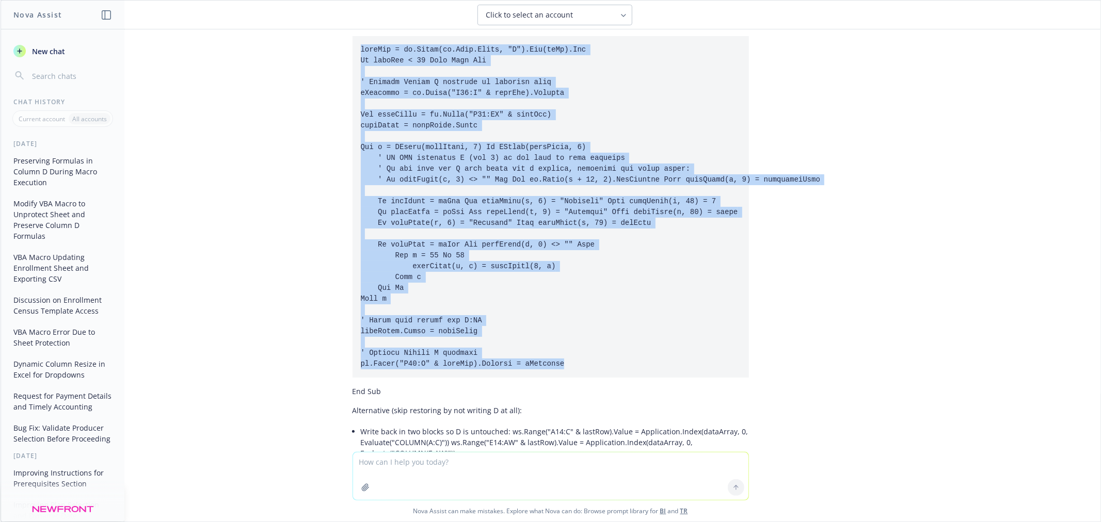
drag, startPoint x: 557, startPoint y: 393, endPoint x: 351, endPoint y: 76, distance: 377.7
click at [352, 76] on pre at bounding box center [550, 207] width 396 height 342
copy code "lastRow = ws.Cells(ws.Rows.Count, "C").End(xlUp).Row If lastRow < 14 Then Exit …"
click at [624, 349] on pre at bounding box center [550, 207] width 396 height 342
